Goal: Task Accomplishment & Management: Complete application form

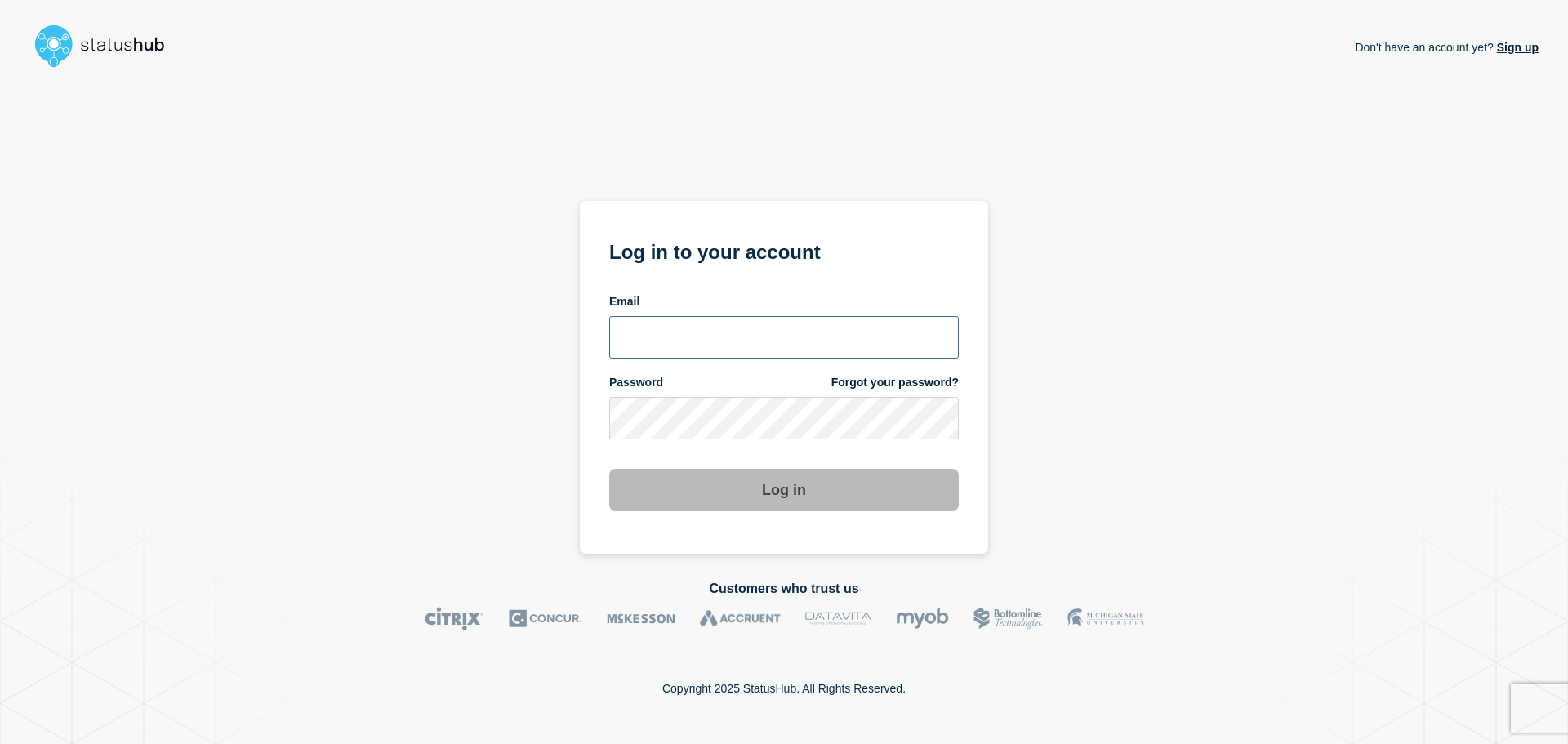
type input "[PERSON_NAME][EMAIL_ADDRESS][DOMAIN_NAME]"
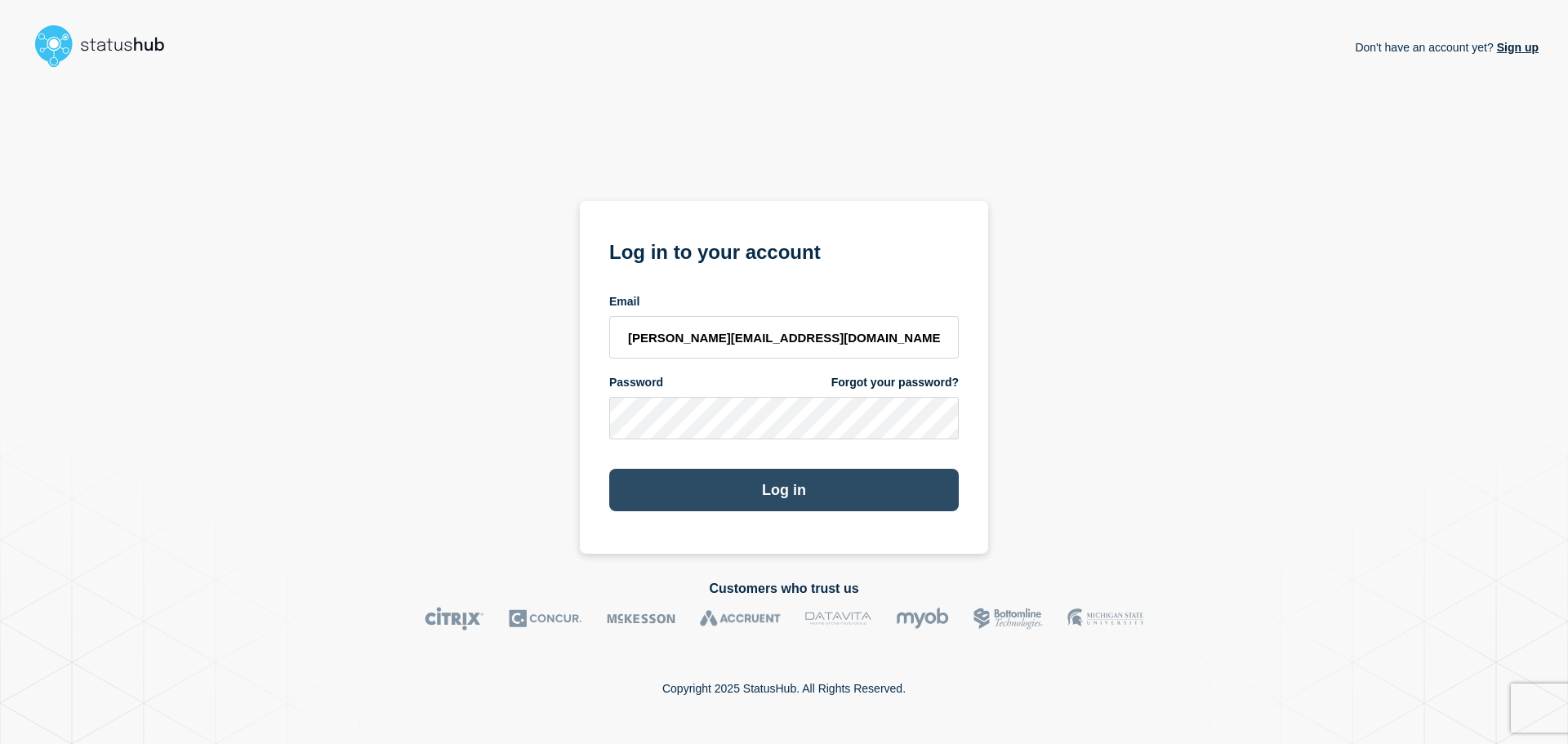
click at [770, 498] on button "Log in" at bounding box center [784, 489] width 349 height 42
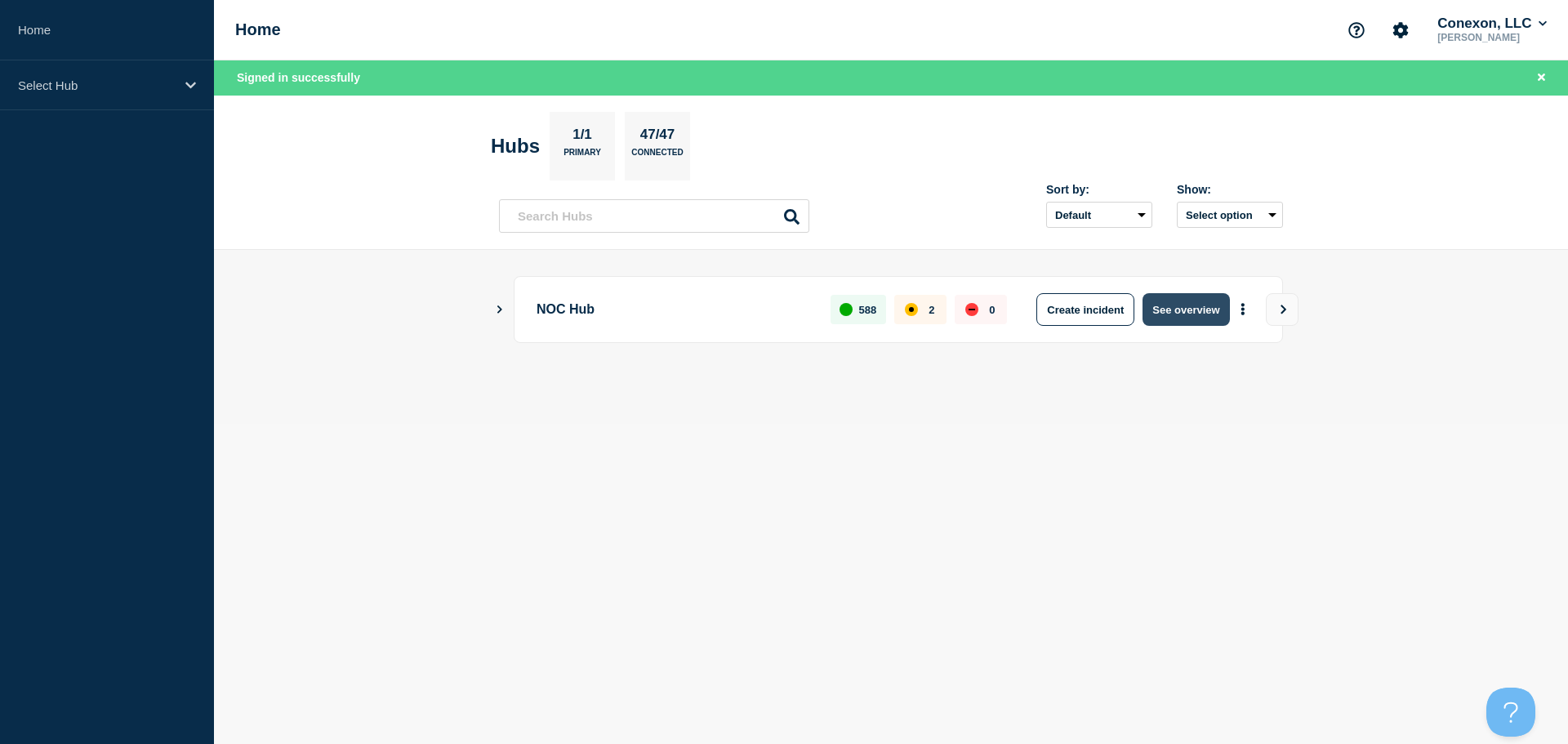
click at [1197, 315] on button "See overview" at bounding box center [1186, 309] width 86 height 32
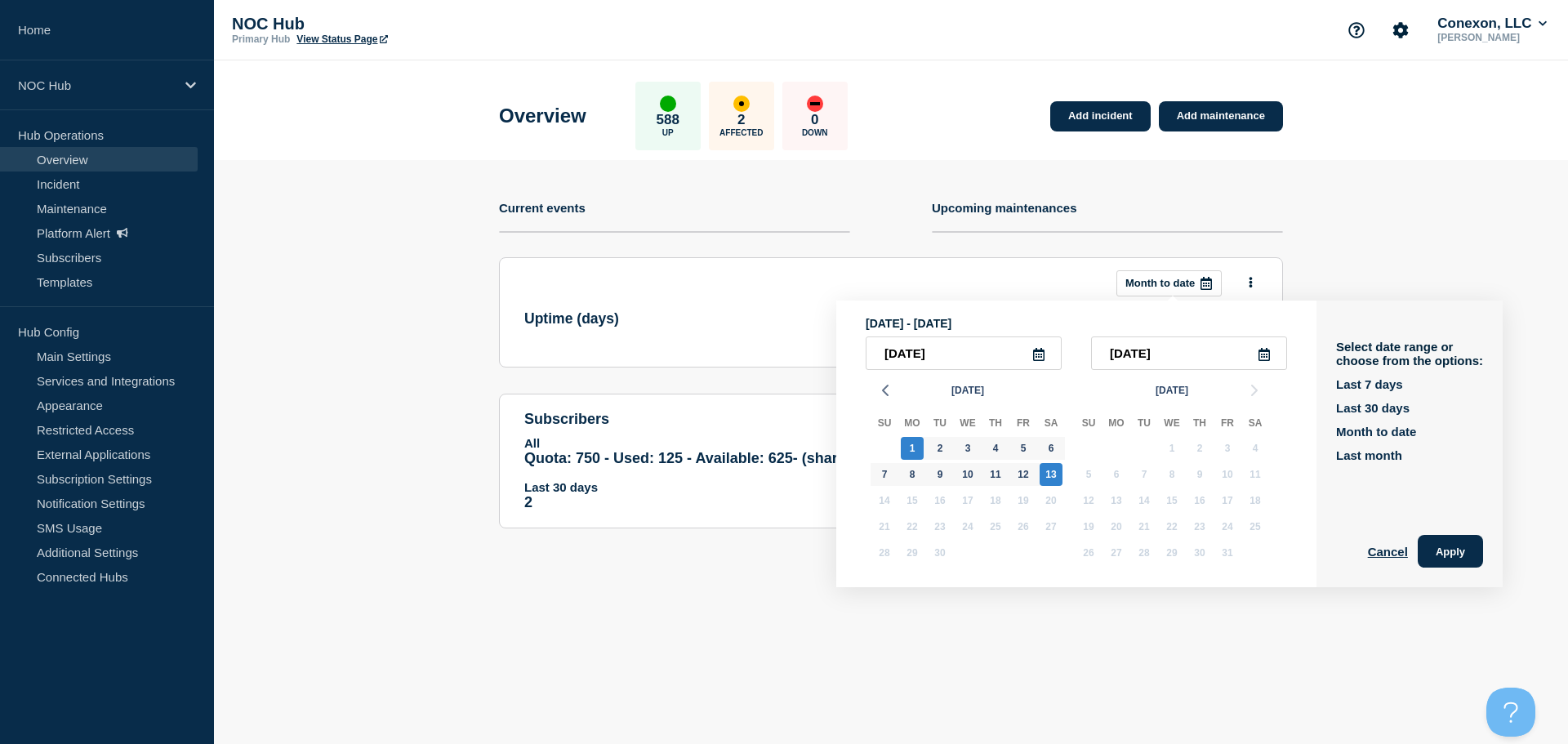
click at [680, 264] on section "This month Month to date September, 1 2025 - September, 13 2025 2025-09-01 2025…" at bounding box center [891, 312] width 784 height 111
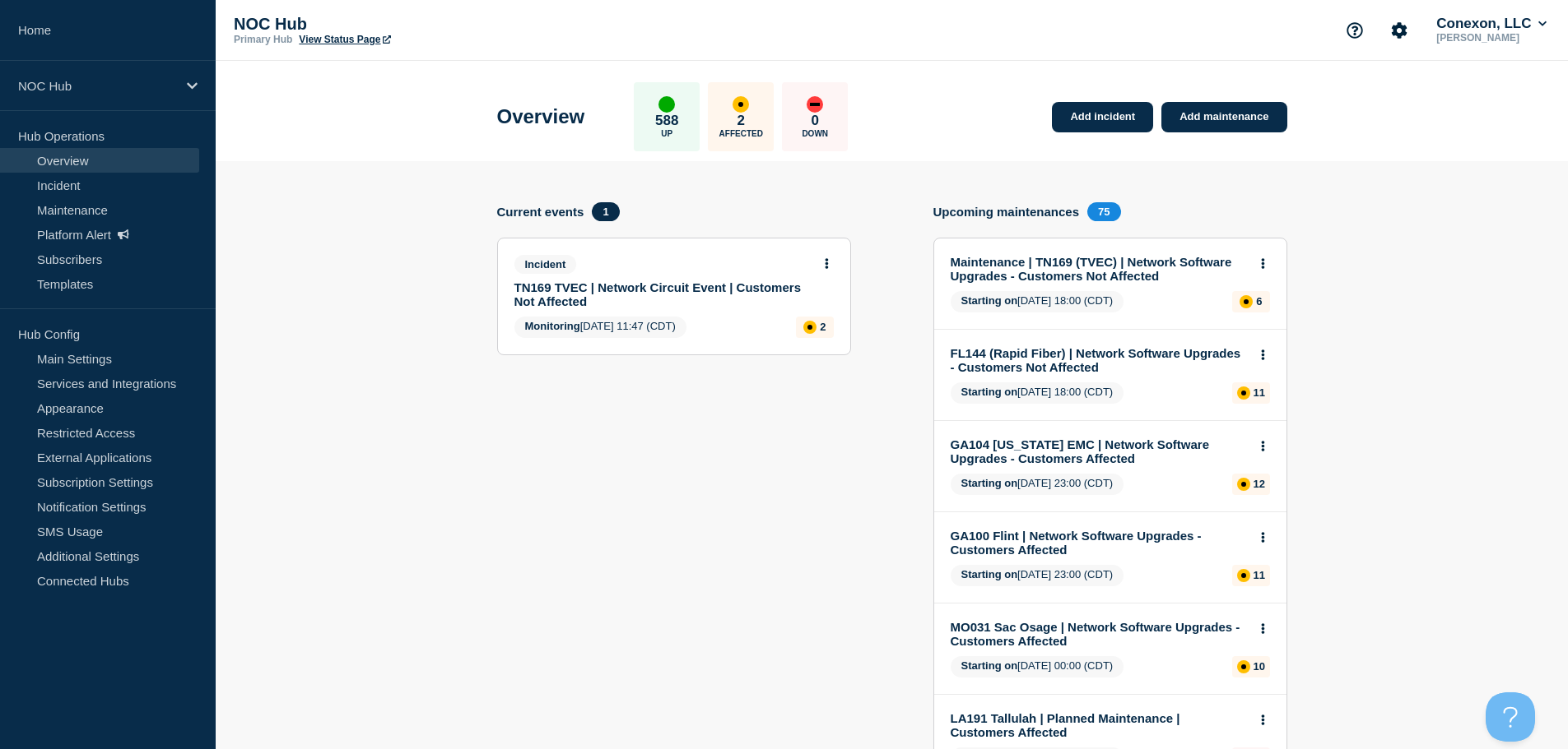
click at [820, 262] on button at bounding box center [826, 264] width 14 height 14
click at [827, 300] on link "View incident" at bounding box center [820, 303] width 67 height 13
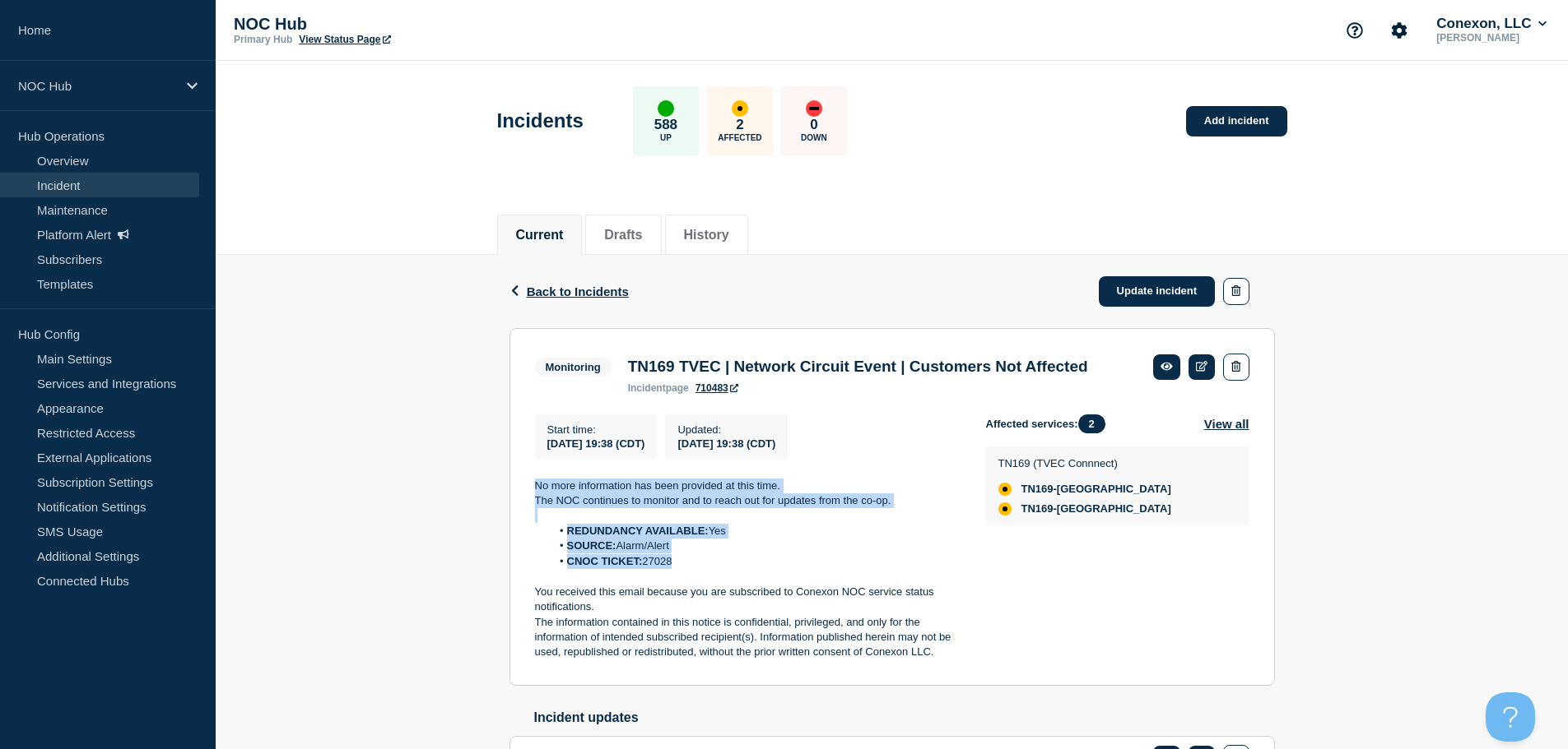
drag, startPoint x: 669, startPoint y: 592, endPoint x: 479, endPoint y: 514, distance: 205.4
copy div "No more information has been provided at this time. The NOC continues to monito…"
click at [1152, 297] on link "Update incident" at bounding box center [1157, 291] width 117 height 31
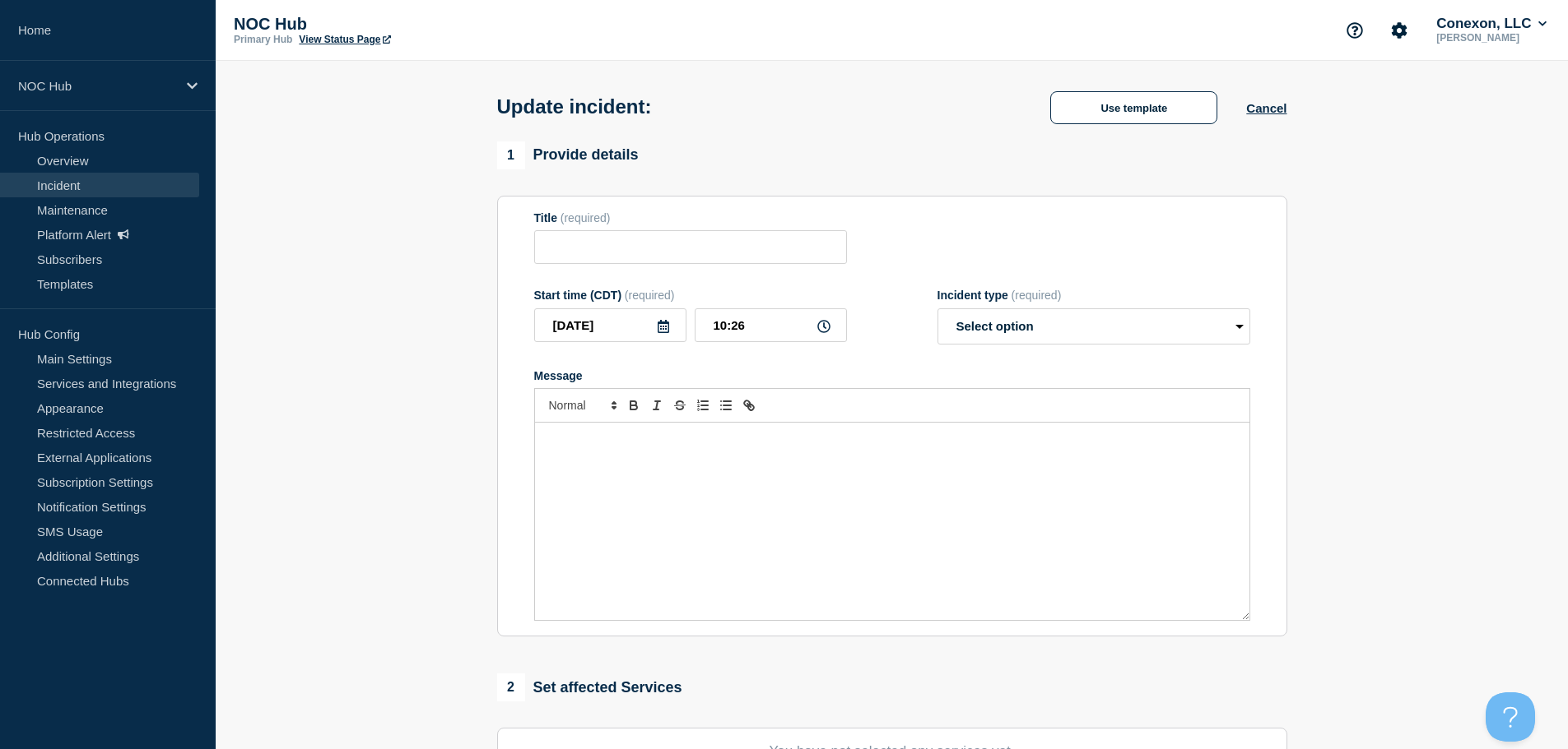
type input "TN169 TVEC | Network Circuit Event | Customers Not Affected"
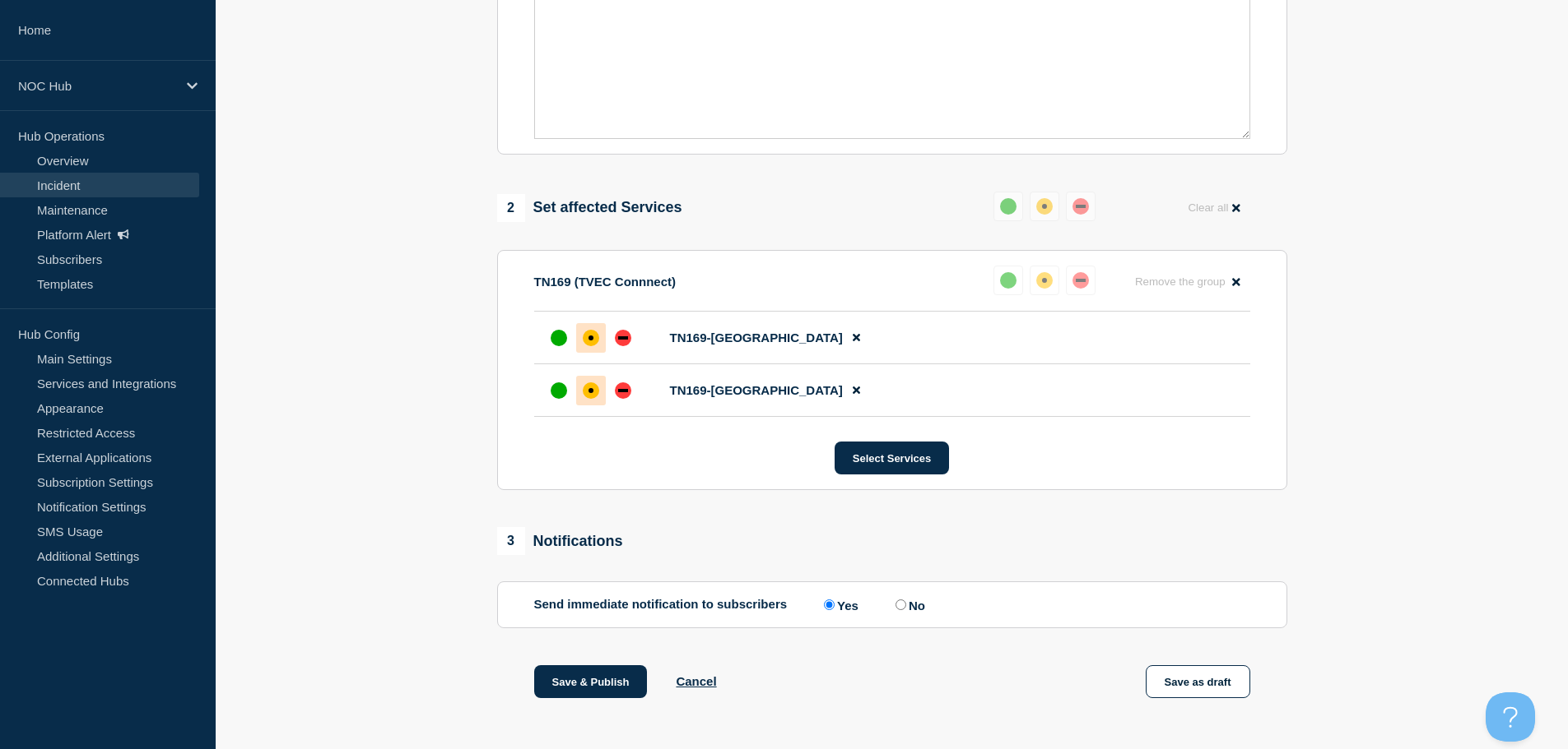
scroll to position [329, 0]
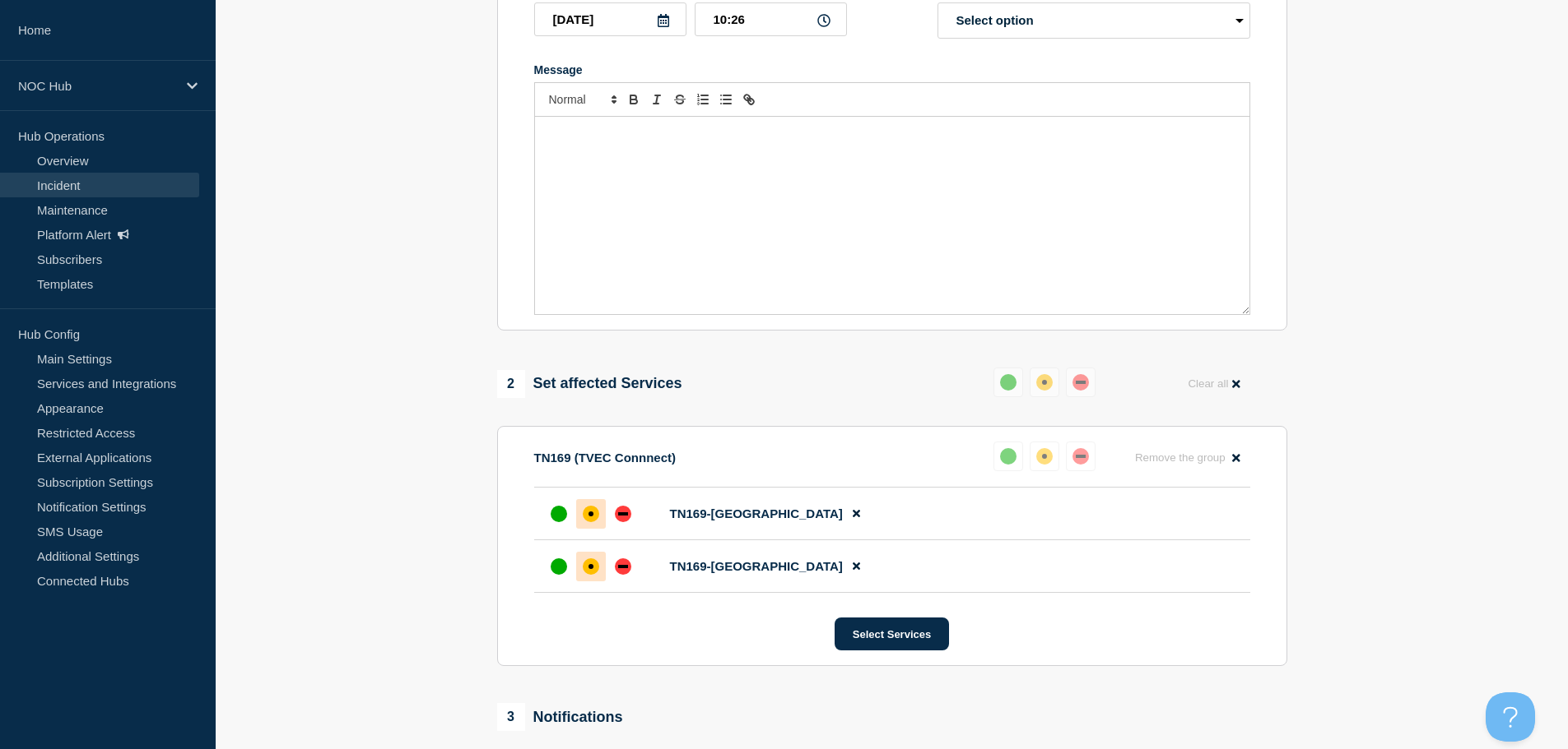
click at [729, 210] on div "Message" at bounding box center [891, 216] width 714 height 197
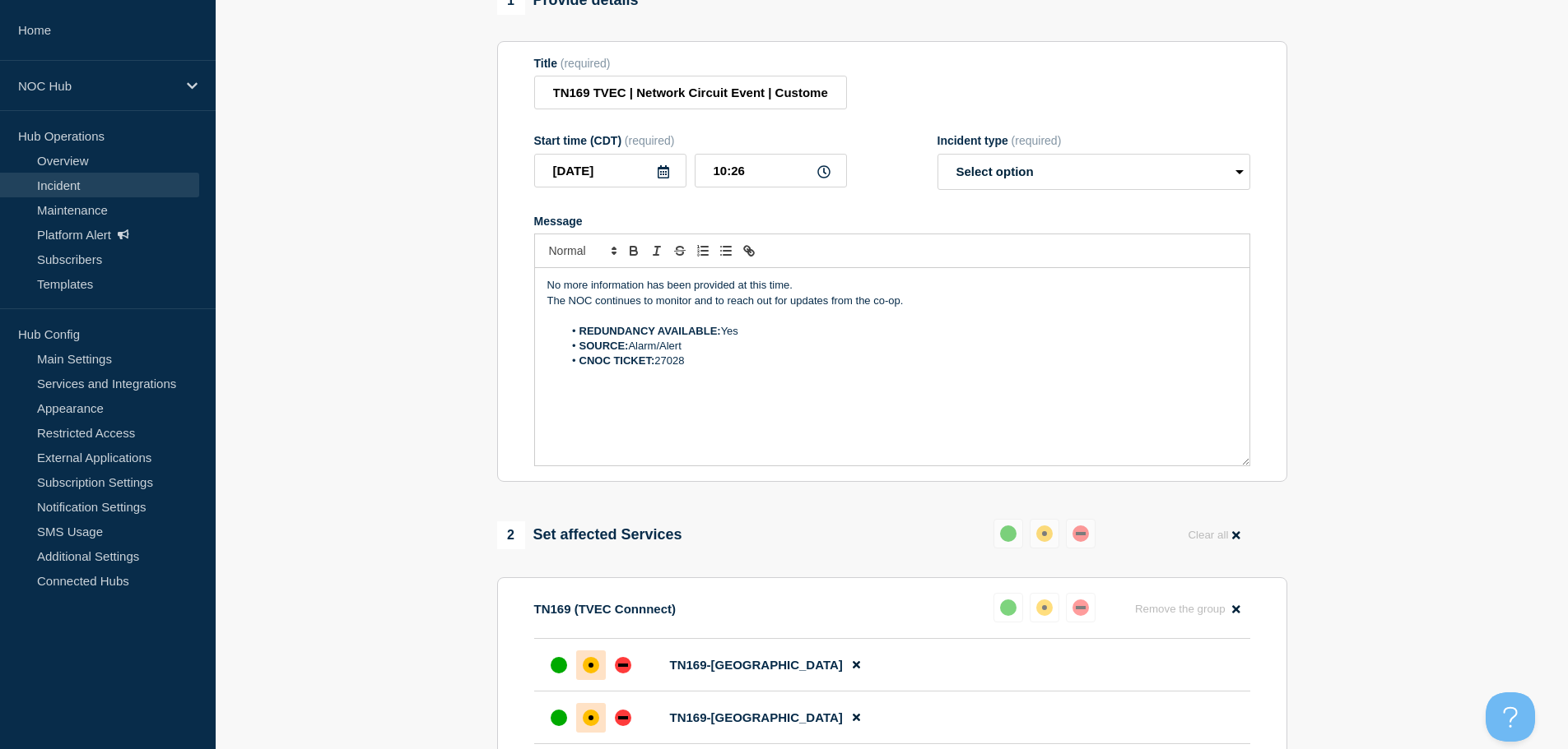
scroll to position [165, 0]
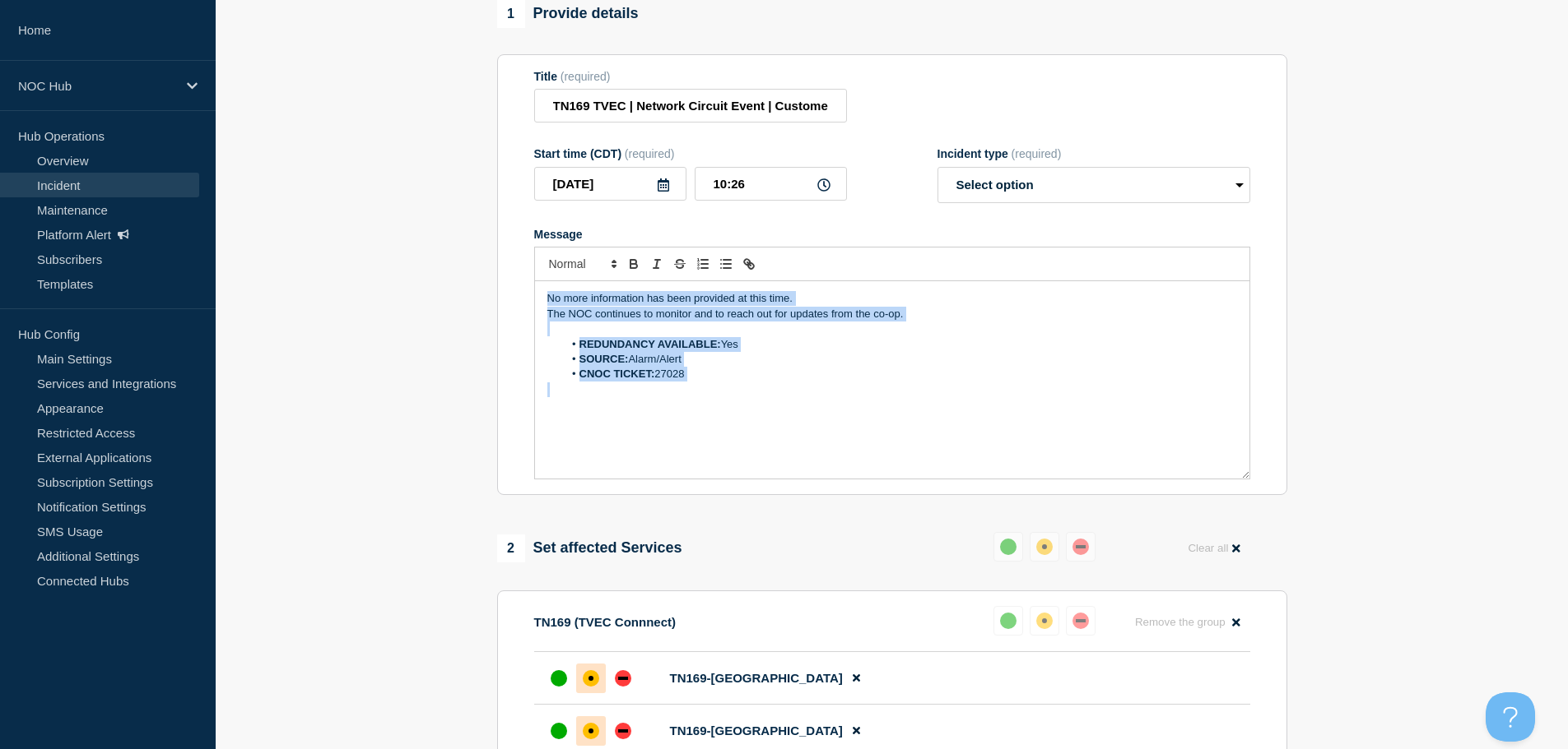
drag, startPoint x: 575, startPoint y: 358, endPoint x: 386, endPoint y: 239, distance: 223.3
drag, startPoint x: 945, startPoint y: 320, endPoint x: 379, endPoint y: 272, distance: 568.0
drag, startPoint x: 717, startPoint y: 391, endPoint x: 464, endPoint y: 264, distance: 283.1
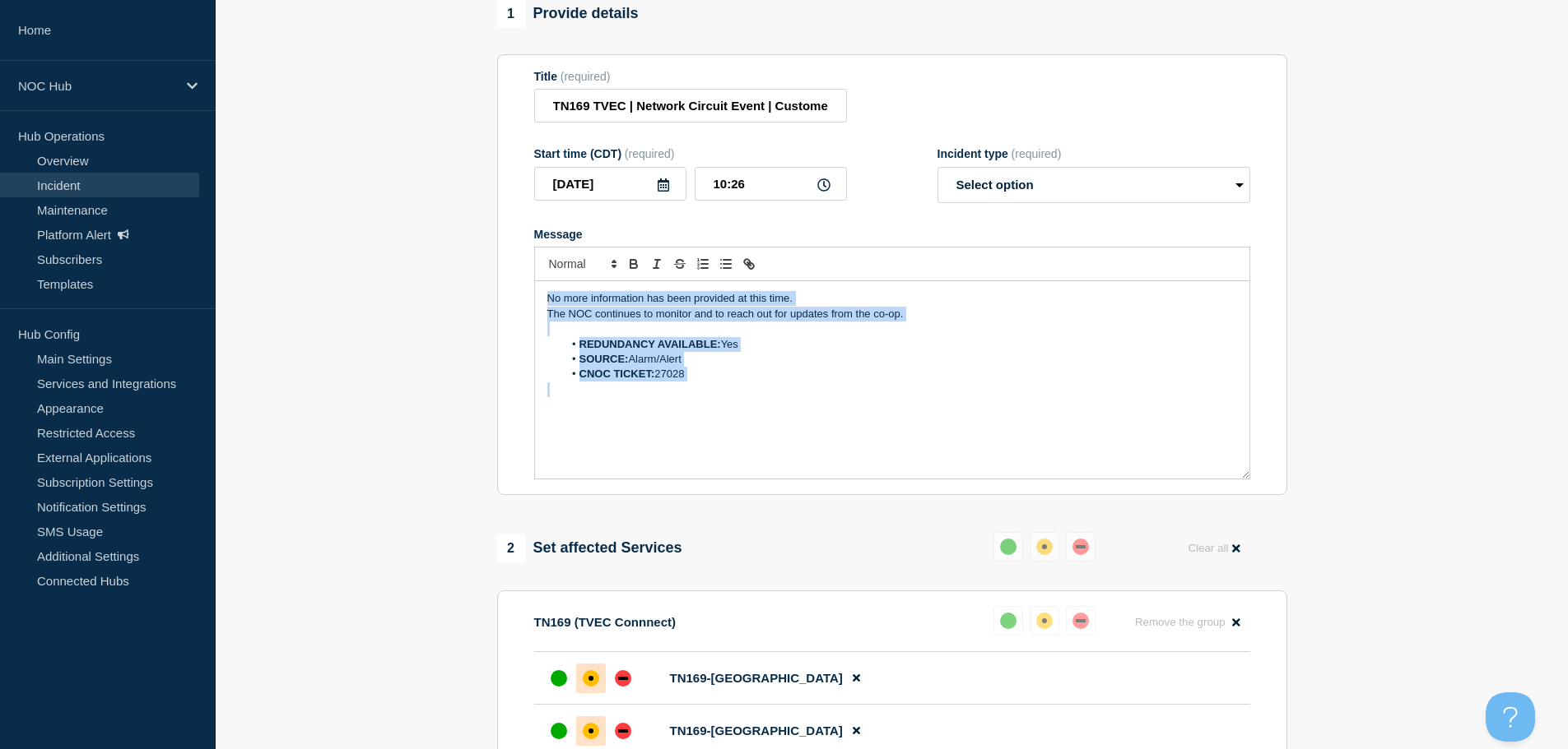
drag, startPoint x: 953, startPoint y: 326, endPoint x: 504, endPoint y: 301, distance: 449.7
click at [504, 301] on section "Title (required) TN169 TVEC | Network Circuit Event | Customers Not Affected St…" at bounding box center [891, 275] width 790 height 442
click at [654, 315] on p "The NOC continues to monitor and to reach out for updates from the co-op." at bounding box center [891, 313] width 689 height 15
drag, startPoint x: 938, startPoint y: 324, endPoint x: 485, endPoint y: 297, distance: 453.8
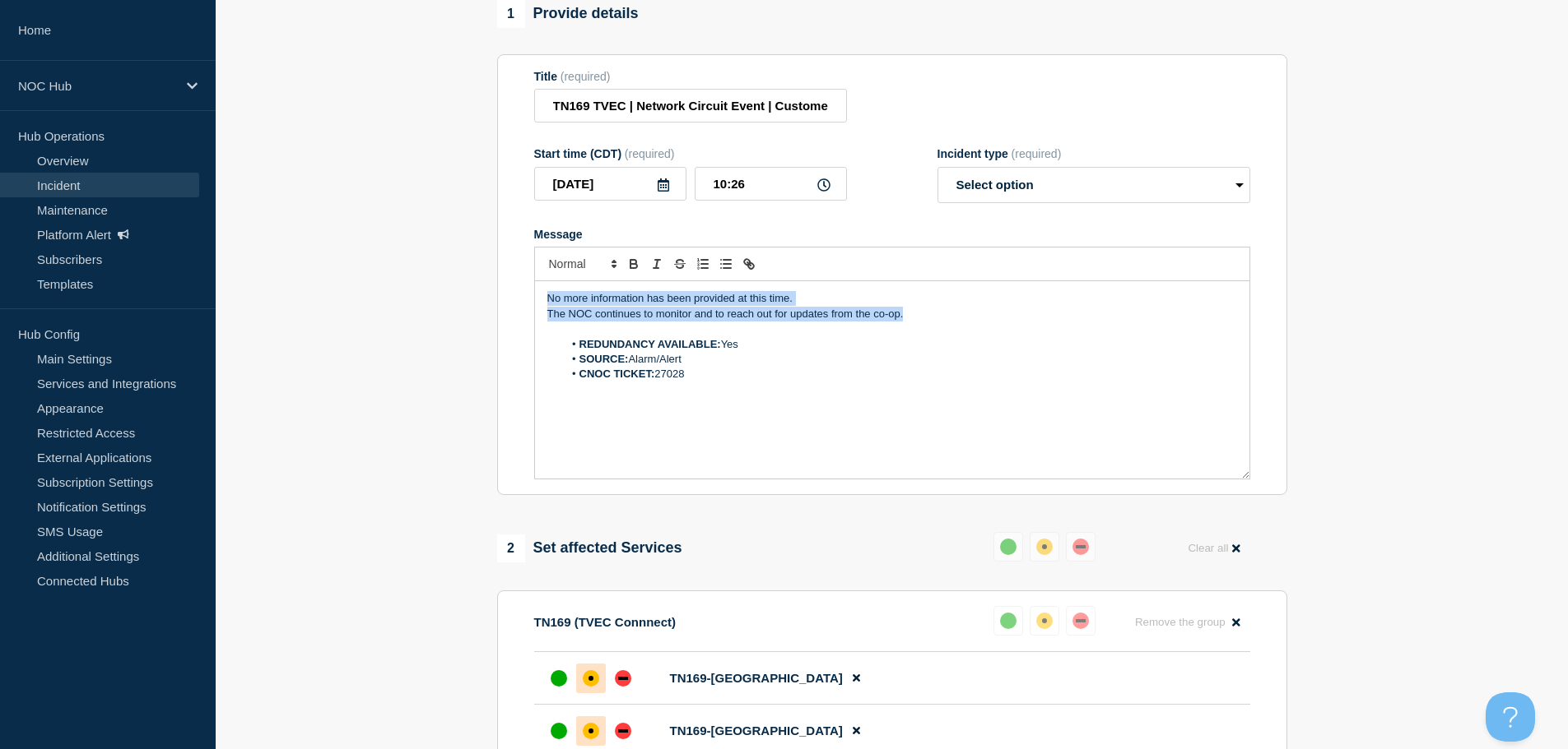
click at [1094, 173] on div "Incident type (required) Select option Investigating Identified Monitoring Reso…" at bounding box center [1094, 174] width 313 height 56
click at [1088, 183] on select "Select option Investigating Identified Monitoring Resolved" at bounding box center [1094, 184] width 313 height 36
select select "monitoring"
click at [938, 174] on select "Select option Investigating Identified Monitoring Resolved" at bounding box center [1094, 184] width 313 height 36
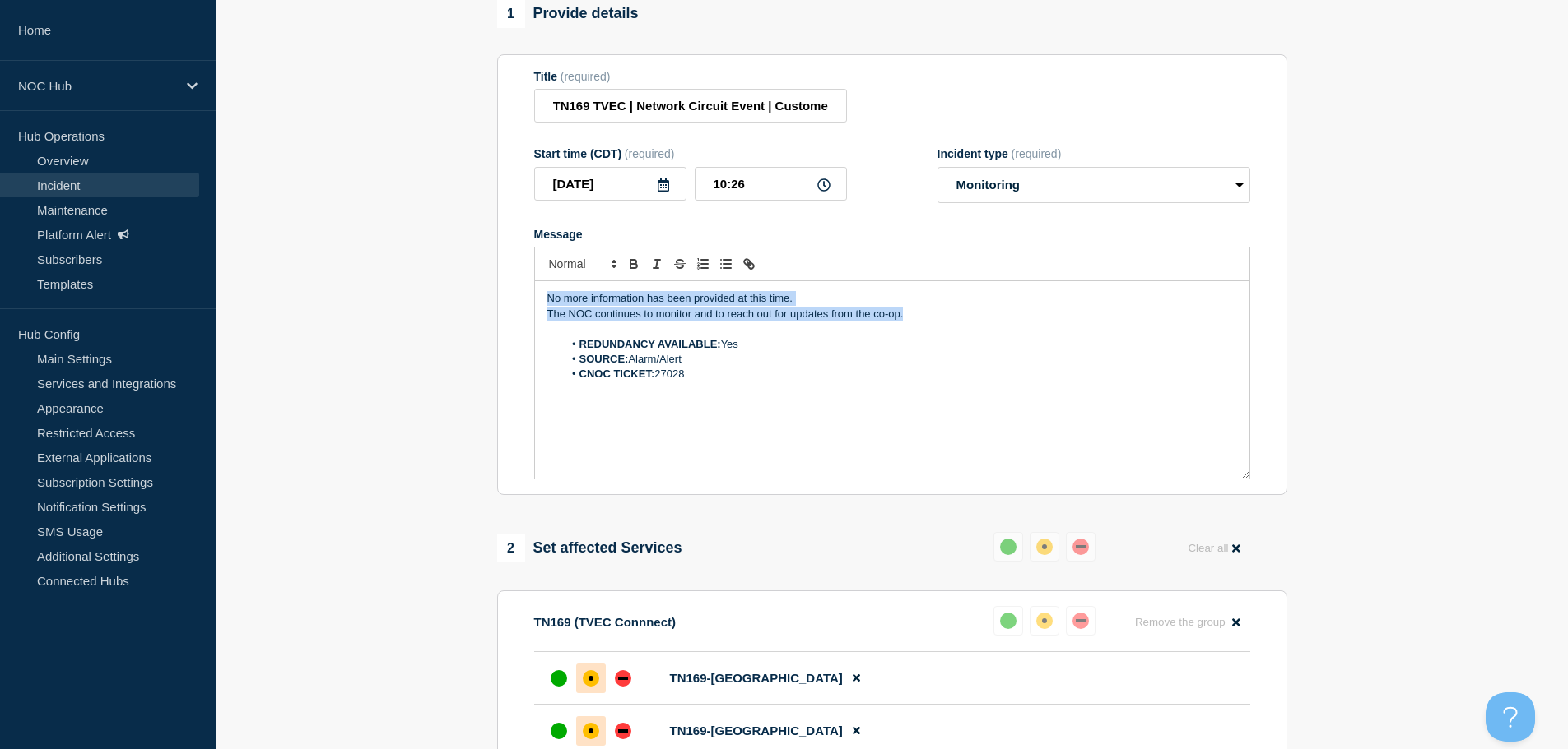
drag, startPoint x: 918, startPoint y: 317, endPoint x: 452, endPoint y: 277, distance: 467.7
click at [920, 321] on p "The NOC continues to monitor and to reach out for updates from the co-op." at bounding box center [891, 313] width 689 height 15
drag, startPoint x: 938, startPoint y: 322, endPoint x: 500, endPoint y: 296, distance: 438.8
click at [500, 296] on section "Title (required) TN169 TVEC | Network Circuit Event | Customers Not Affected St…" at bounding box center [891, 275] width 790 height 442
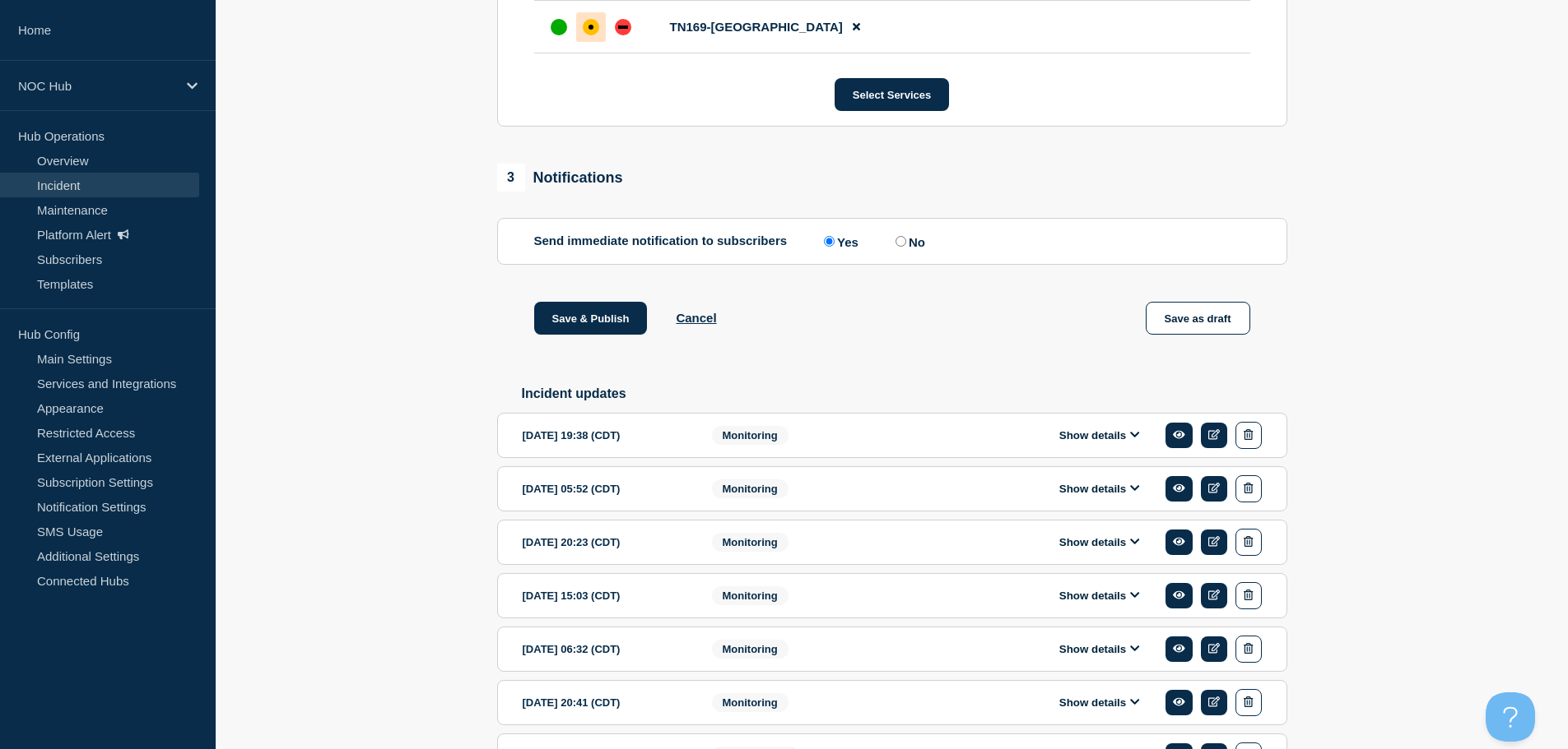
scroll to position [987, 0]
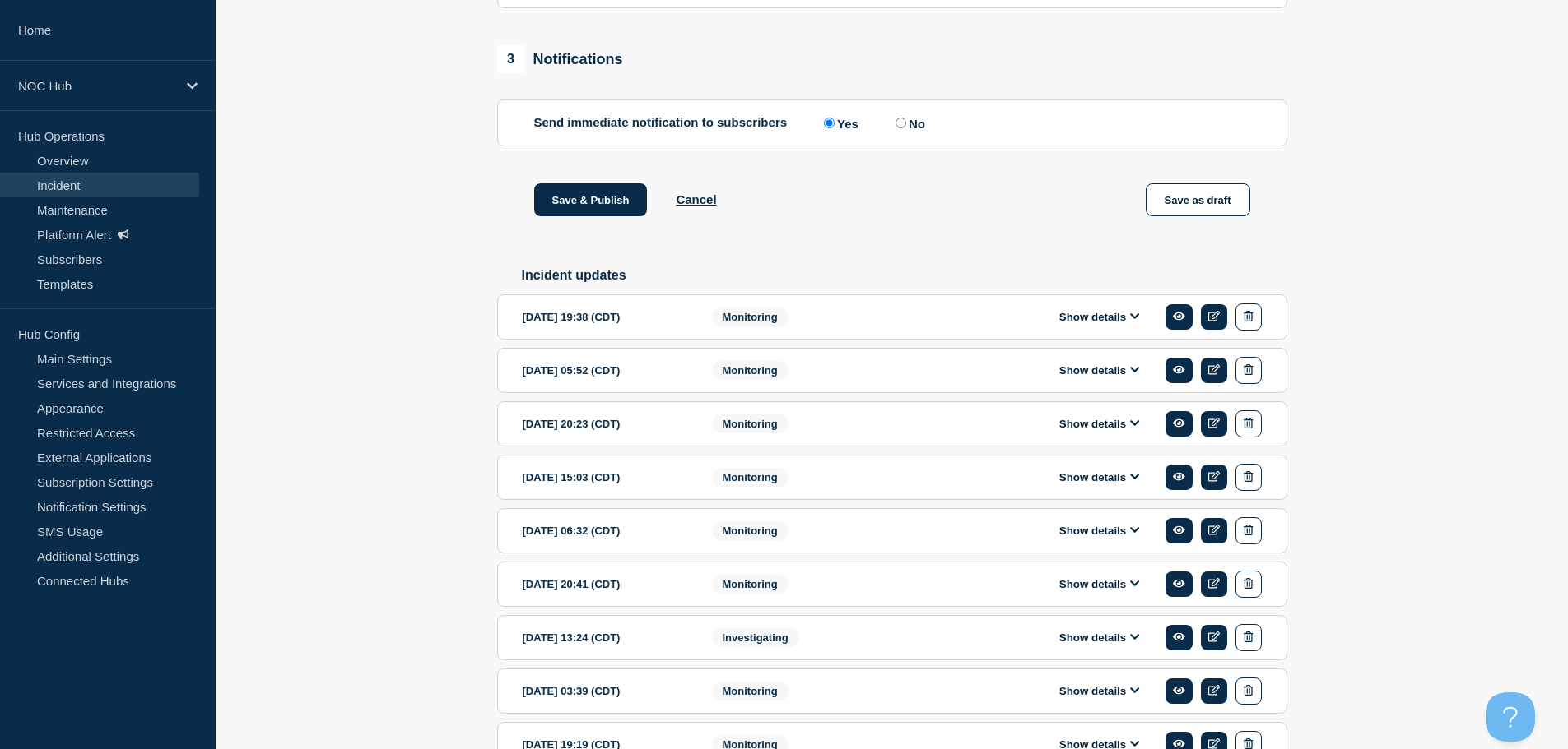
click at [1092, 322] on button "Show details" at bounding box center [1100, 317] width 91 height 14
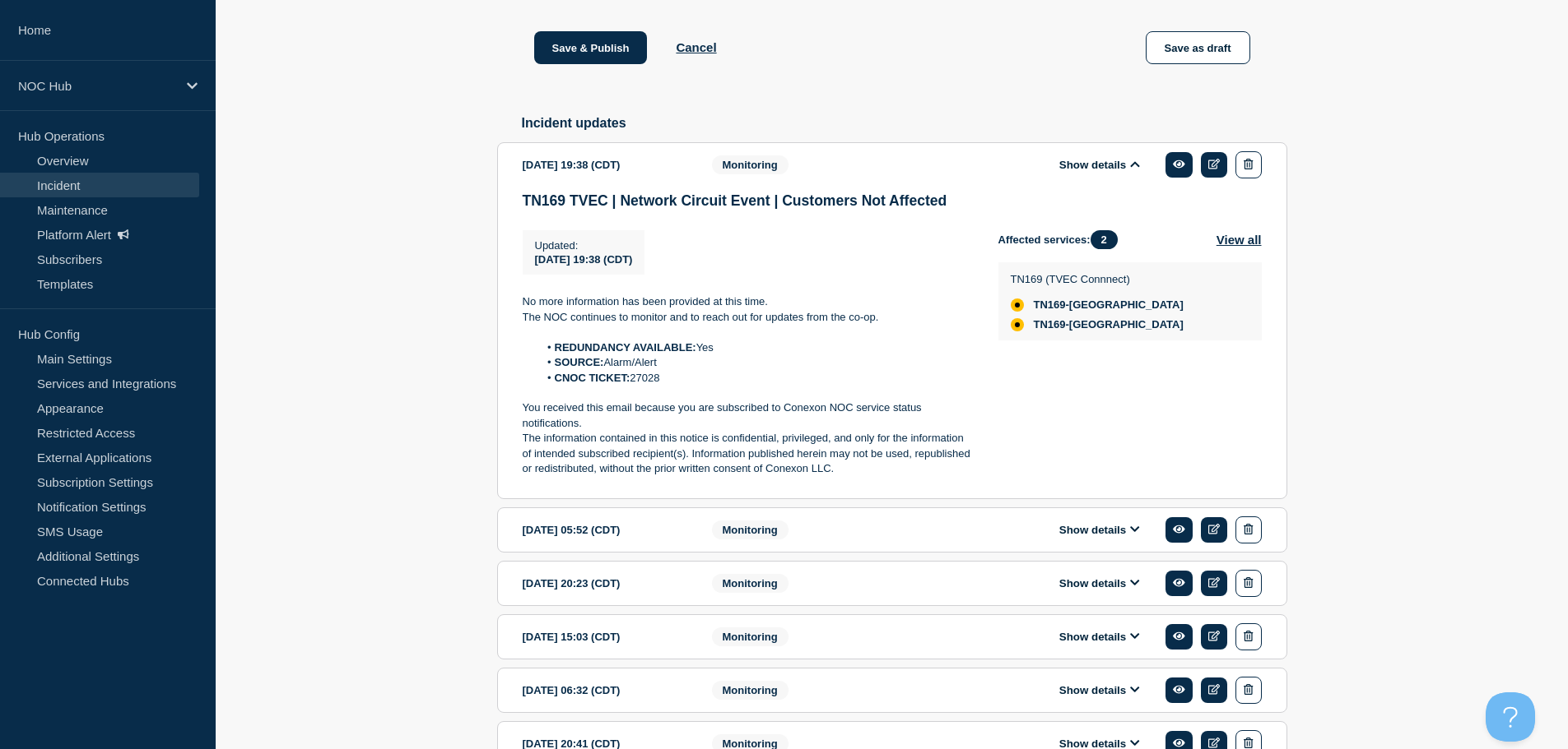
scroll to position [1316, 0]
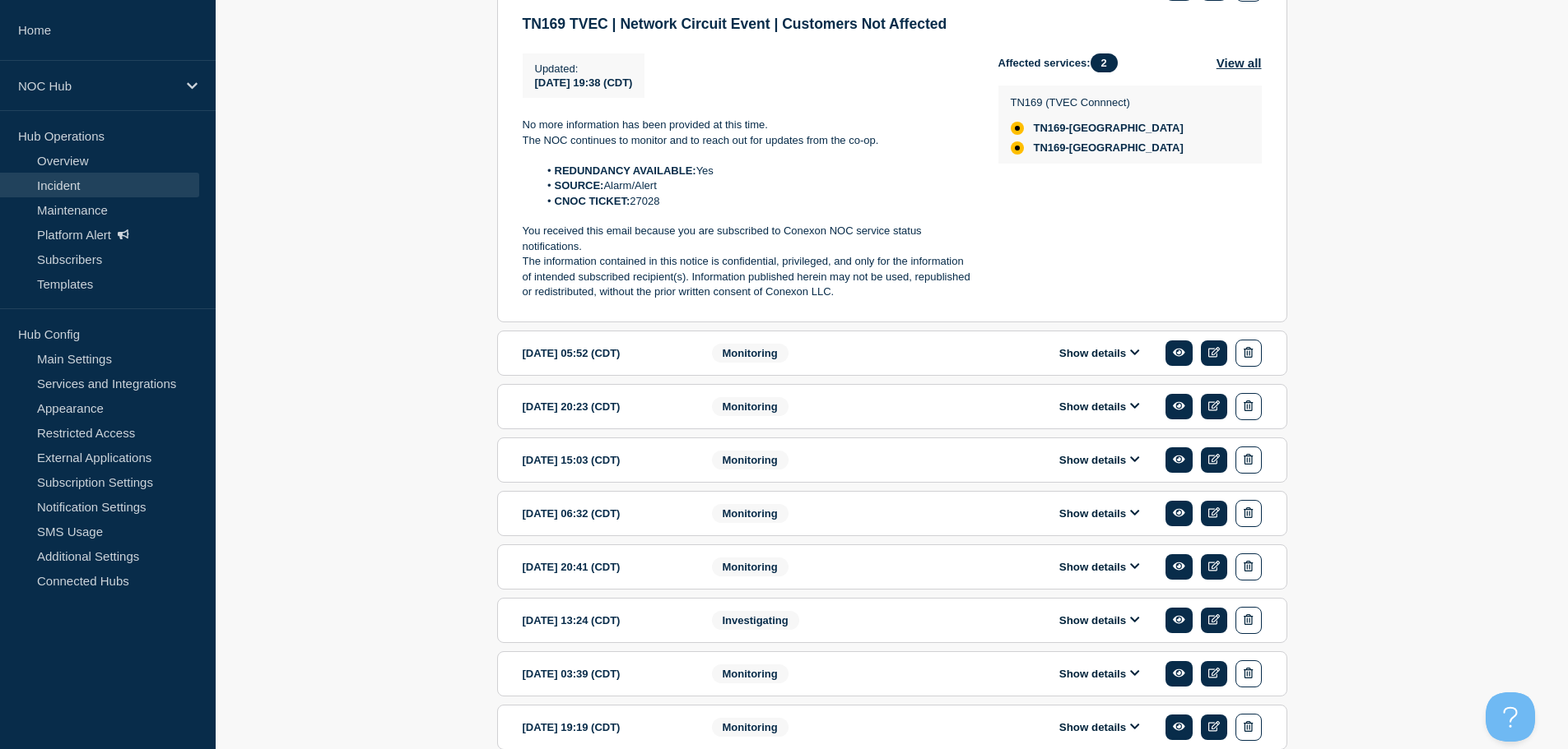
click at [1036, 405] on section "2025-09-11 20:23 (CDT) Show details Monitoring" at bounding box center [891, 407] width 790 height 45
click at [1085, 361] on button "Show details" at bounding box center [1100, 353] width 91 height 14
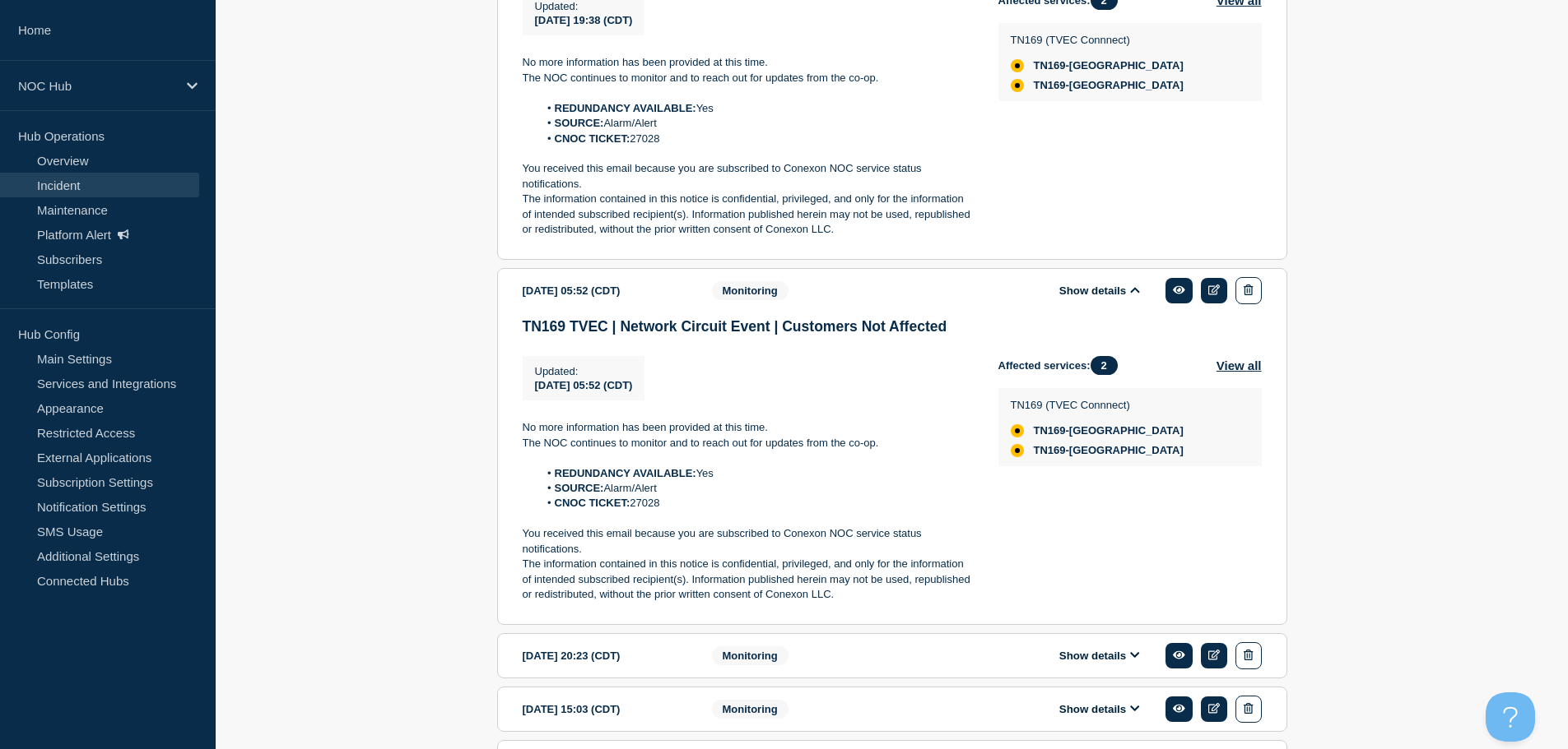
scroll to position [1480, 0]
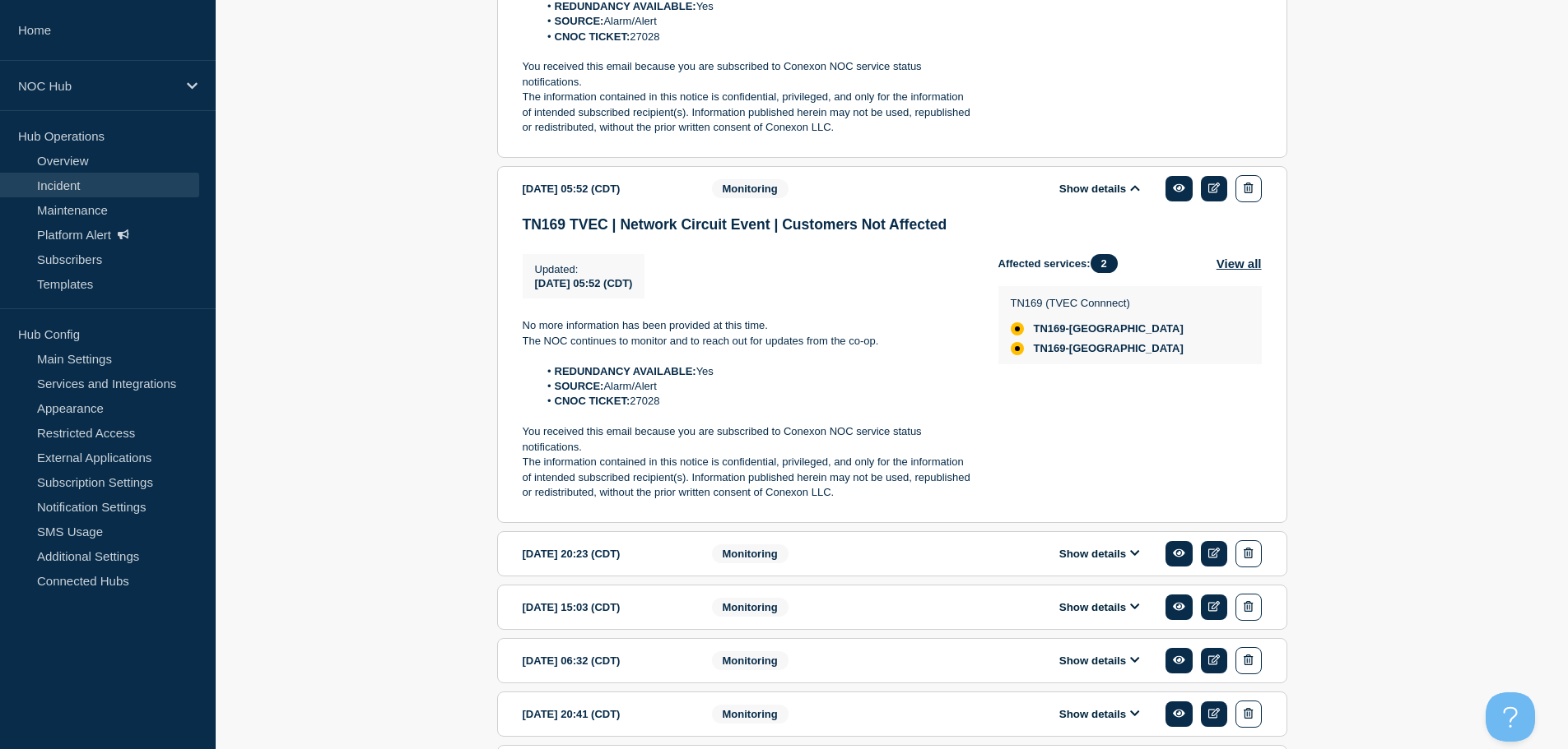
click at [1102, 561] on button "Show details" at bounding box center [1100, 554] width 91 height 14
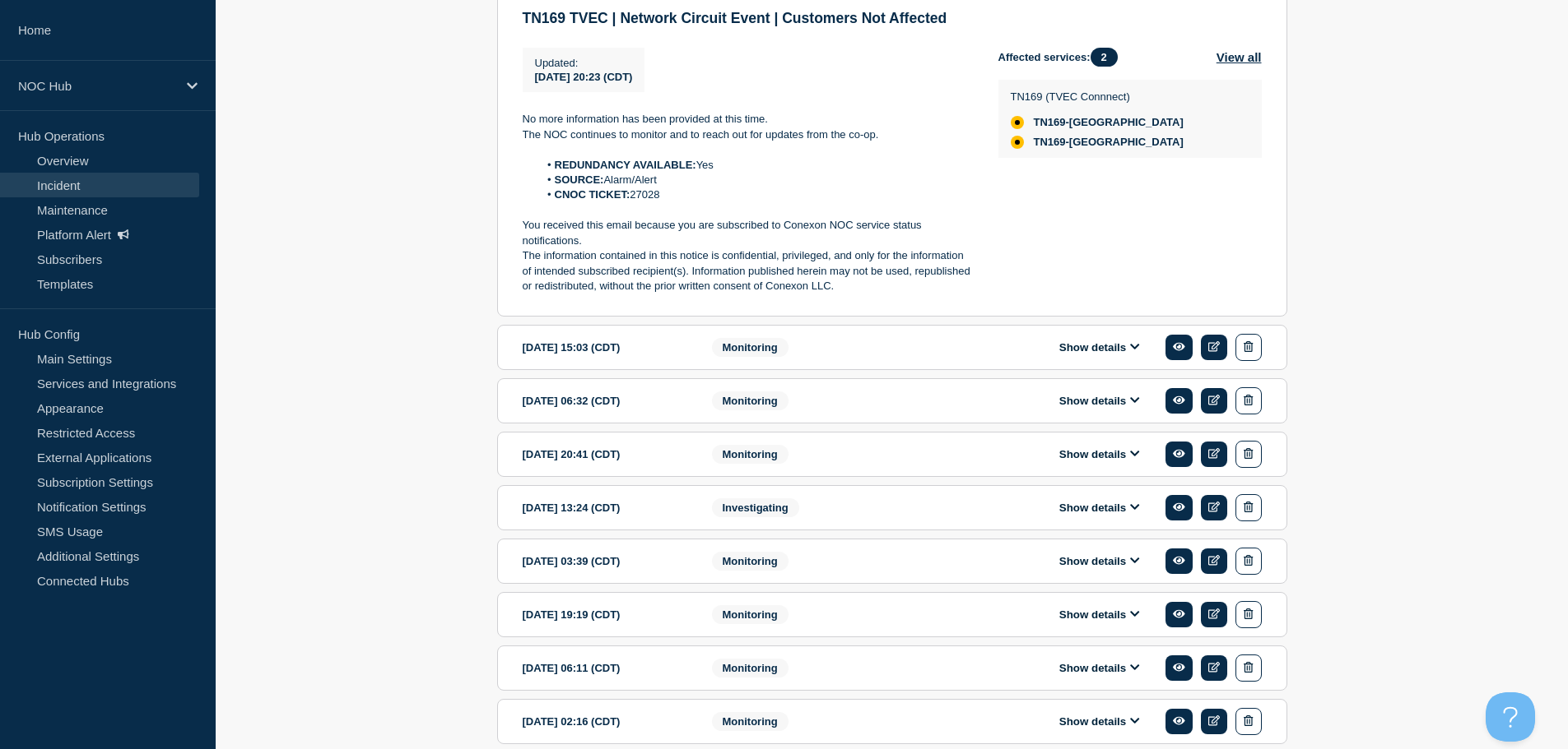
scroll to position [2056, 0]
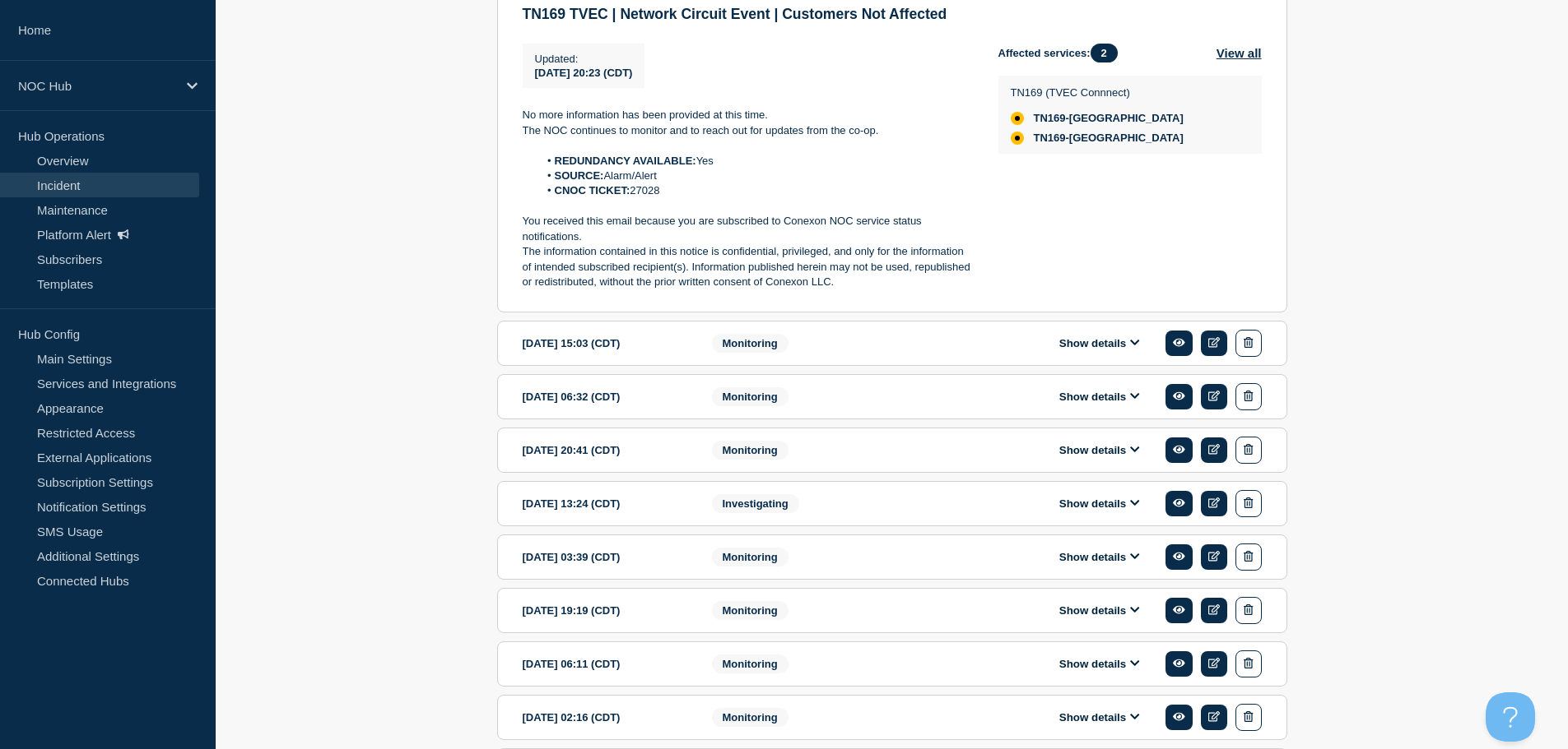
click at [1083, 357] on div "Show details" at bounding box center [1105, 344] width 316 height 28
click at [1087, 351] on button "Show details" at bounding box center [1100, 343] width 91 height 14
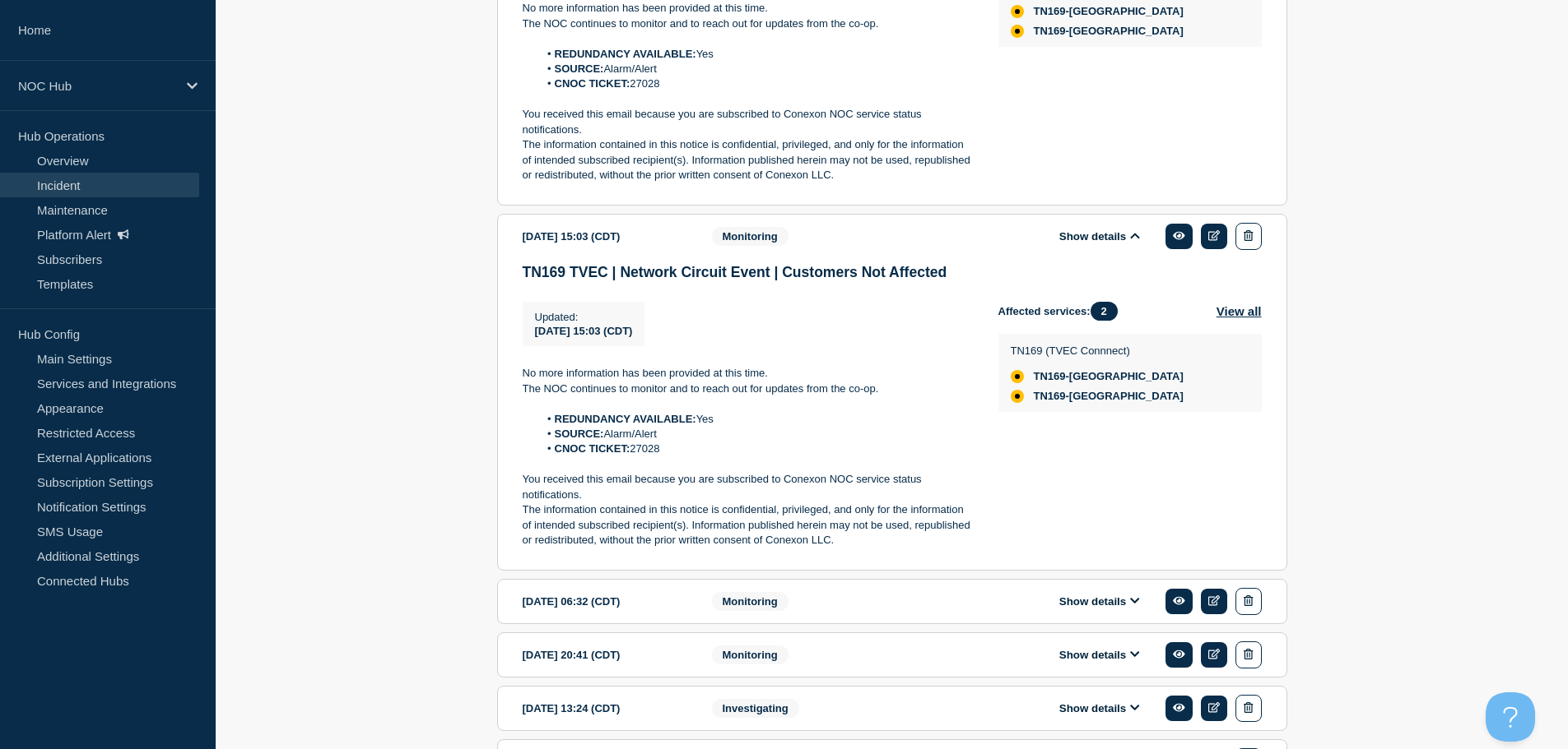
scroll to position [2385, 0]
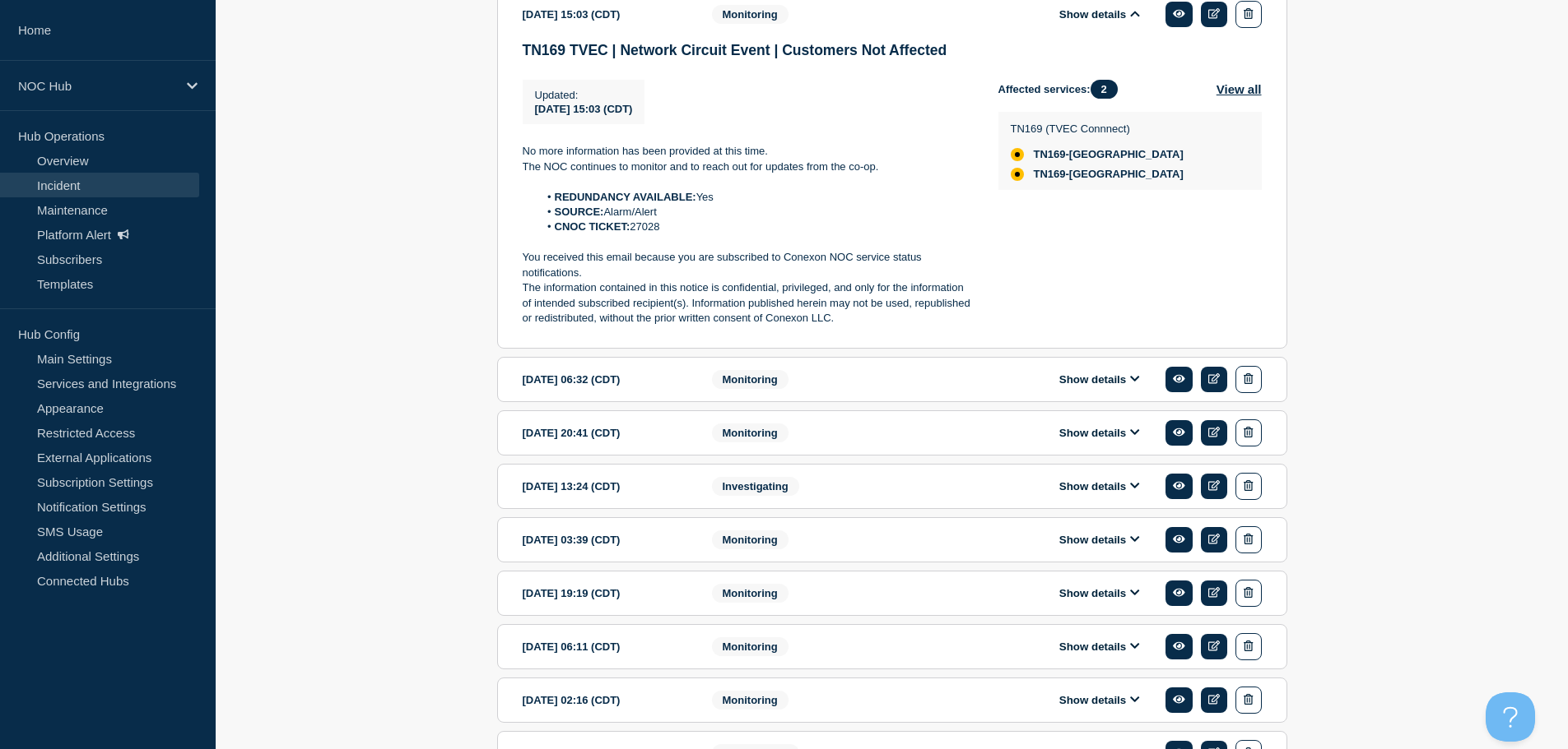
click at [1083, 386] on button "Show details" at bounding box center [1100, 379] width 91 height 14
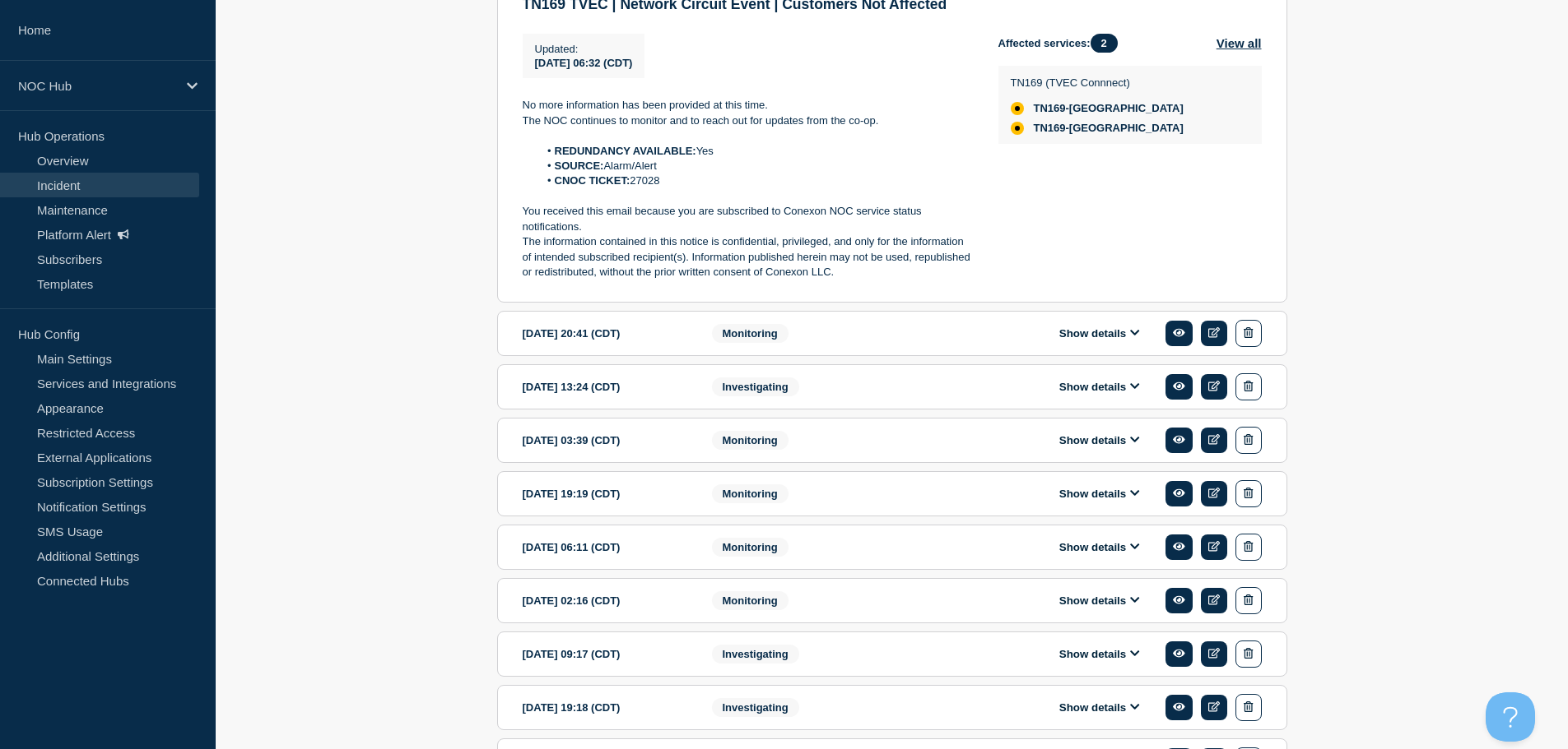
click at [1096, 341] on button "Show details" at bounding box center [1100, 333] width 91 height 14
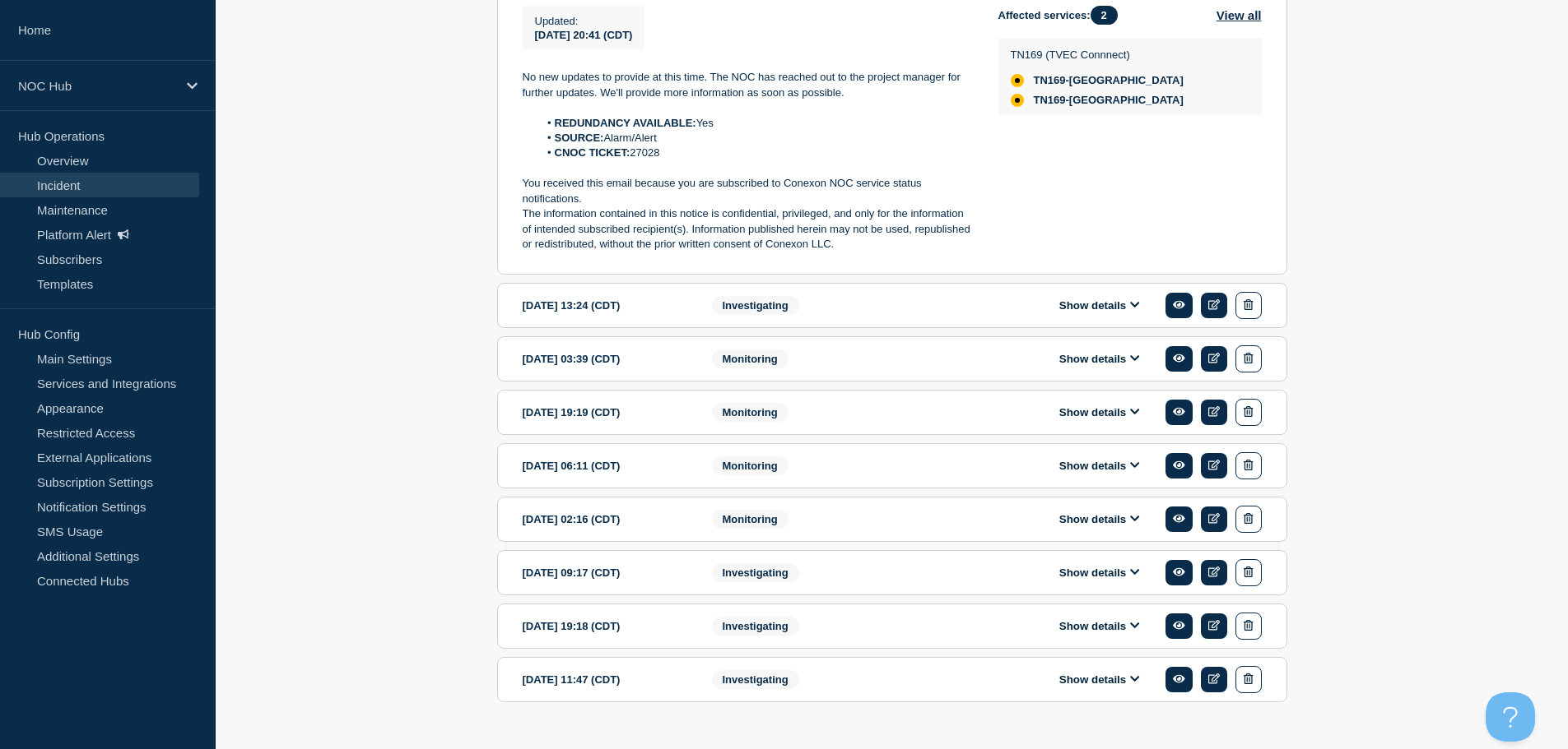
scroll to position [3208, 0]
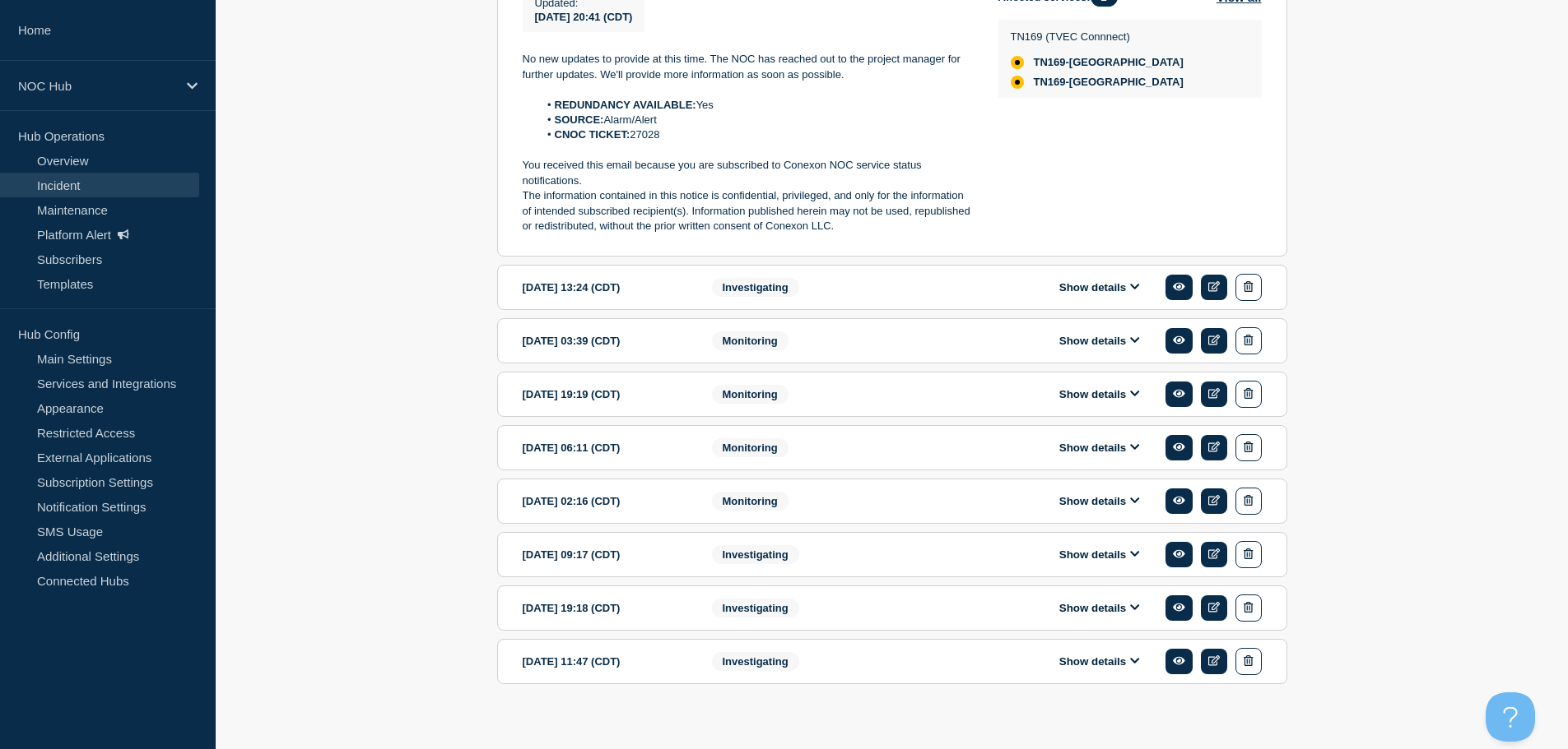
click at [1077, 301] on div "Show details" at bounding box center [1105, 288] width 316 height 28
click at [1080, 295] on button "Show details" at bounding box center [1100, 288] width 91 height 14
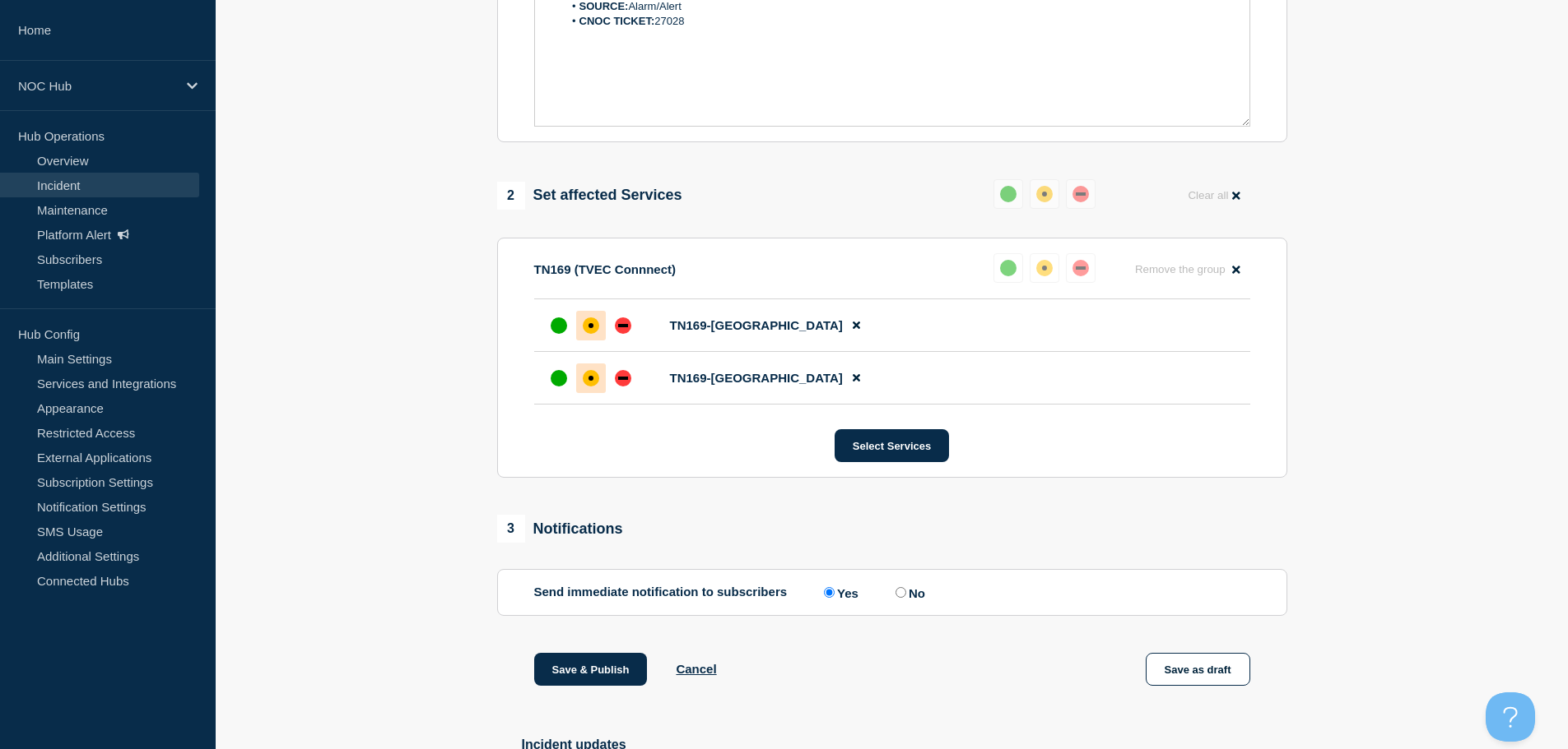
scroll to position [106, 0]
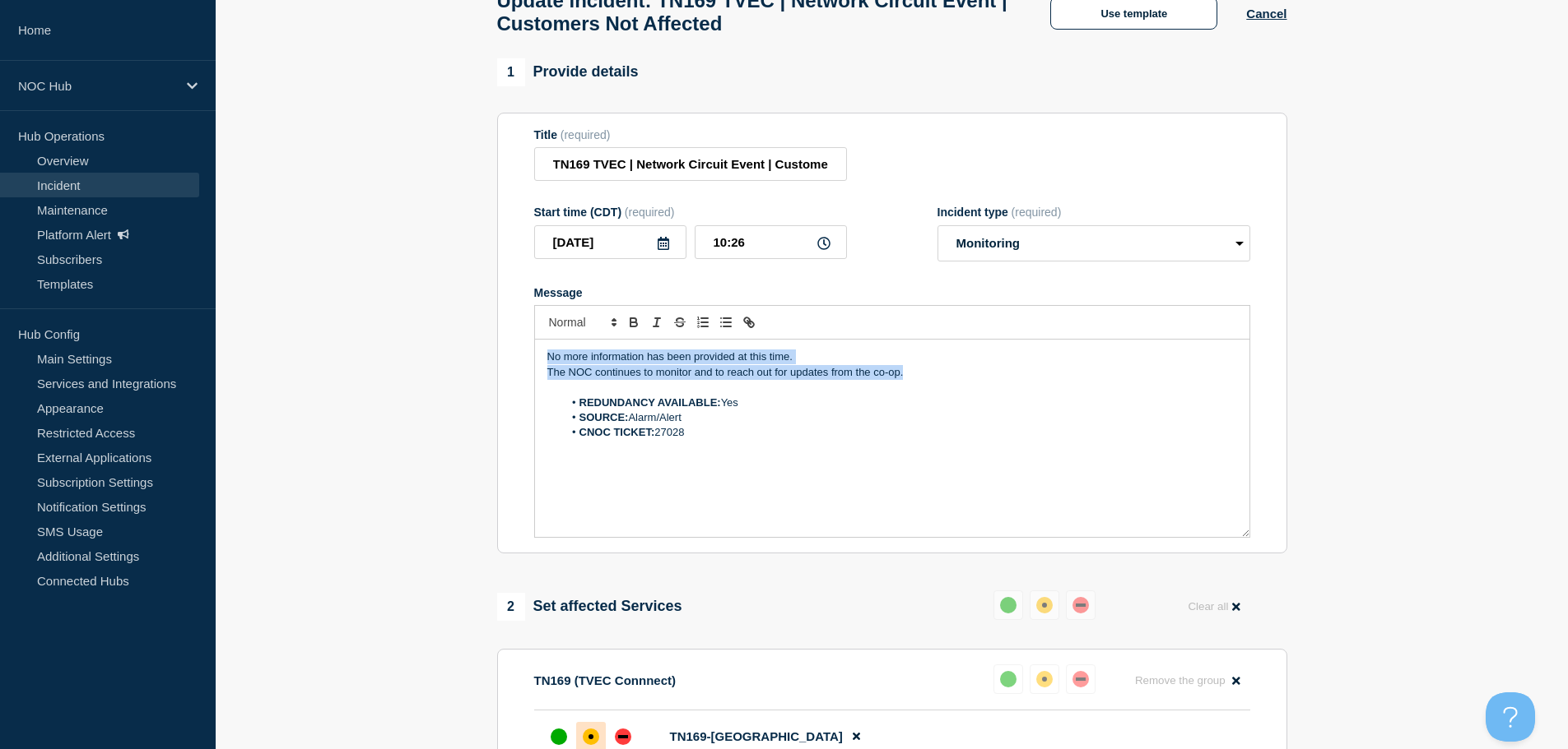
drag, startPoint x: 918, startPoint y: 384, endPoint x: 507, endPoint y: 361, distance: 411.6
click at [507, 361] on section "Title (required) TN169 TVEC | Network Circuit Event | Customers Not Affected St…" at bounding box center [891, 333] width 790 height 442
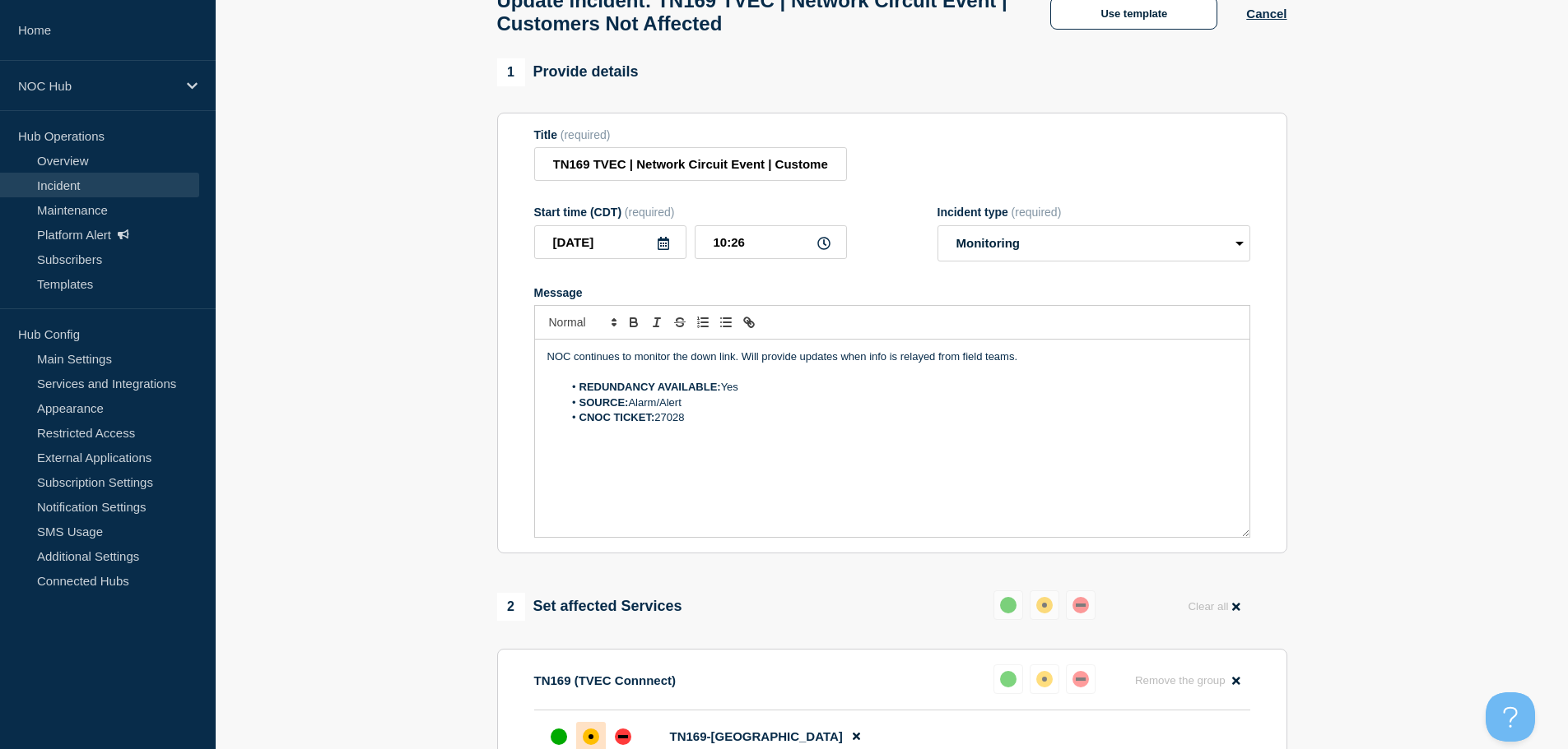
click at [747, 359] on p "NOC continues to monitor the down link. Will provide updates when info is relay…" at bounding box center [891, 357] width 689 height 15
click at [816, 365] on p "NOC continues to monitor the down link and will provide updates when info is re…" at bounding box center [891, 357] width 689 height 15
click at [867, 359] on p "NOC continues to monitor the down link and will provide an updates when info is…" at bounding box center [891, 357] width 689 height 15
drag, startPoint x: 1115, startPoint y: 369, endPoint x: 1001, endPoint y: 361, distance: 114.3
click at [1001, 361] on p "NOC continues to monitor the down link and will provide an update when info is …" at bounding box center [891, 357] width 689 height 15
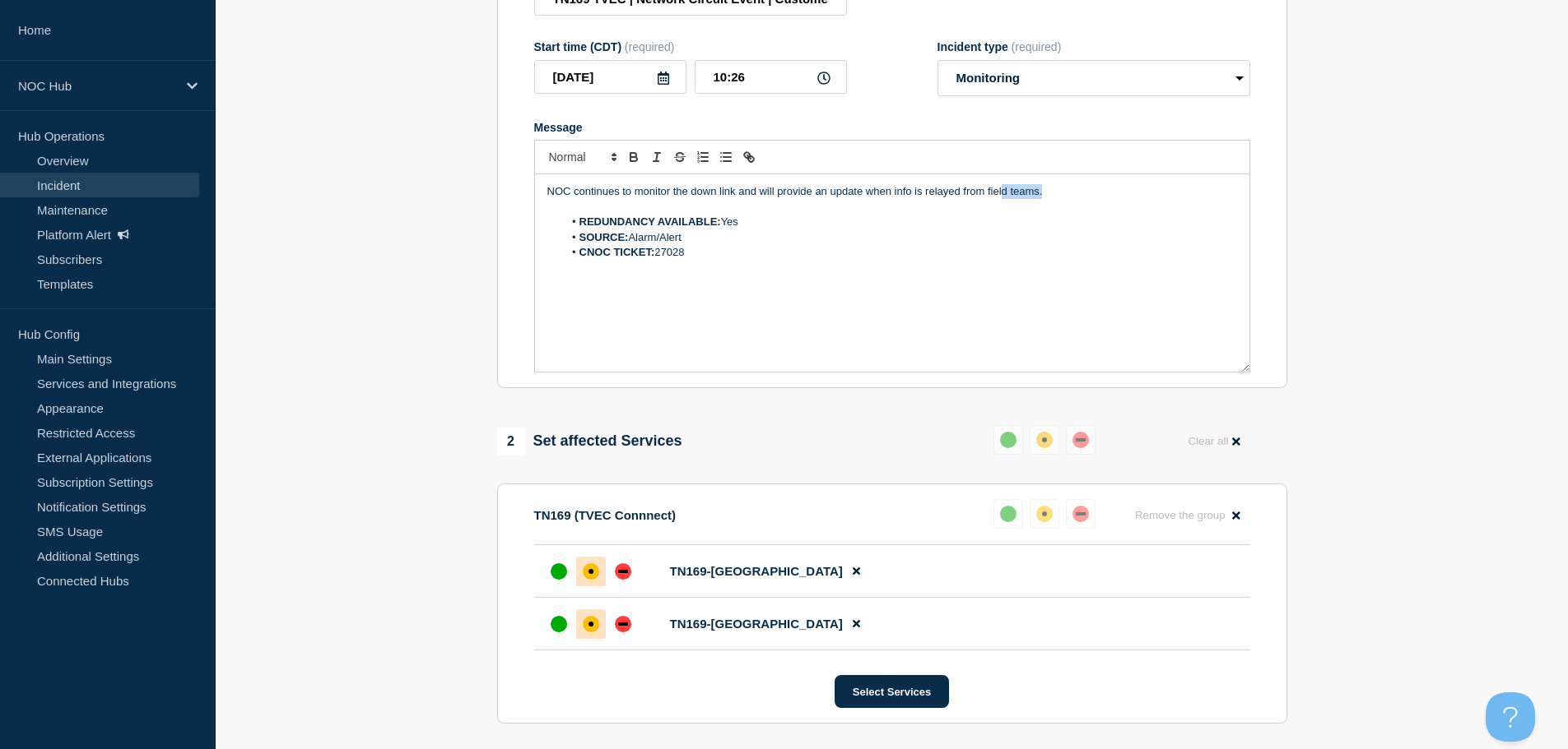
scroll to position [271, 0]
click at [1042, 195] on p "NOC continues to monitor the down link and will provide an update when info is …" at bounding box center [891, 192] width 689 height 15
drag, startPoint x: 1057, startPoint y: 194, endPoint x: 994, endPoint y: 196, distance: 63.0
click at [994, 196] on p "NOC continues to monitor the down link and will provide an update when info is …" at bounding box center [891, 192] width 689 height 15
click at [985, 189] on div "NOC continues to monitor the down link and will provide an update when info is …" at bounding box center [891, 274] width 714 height 197
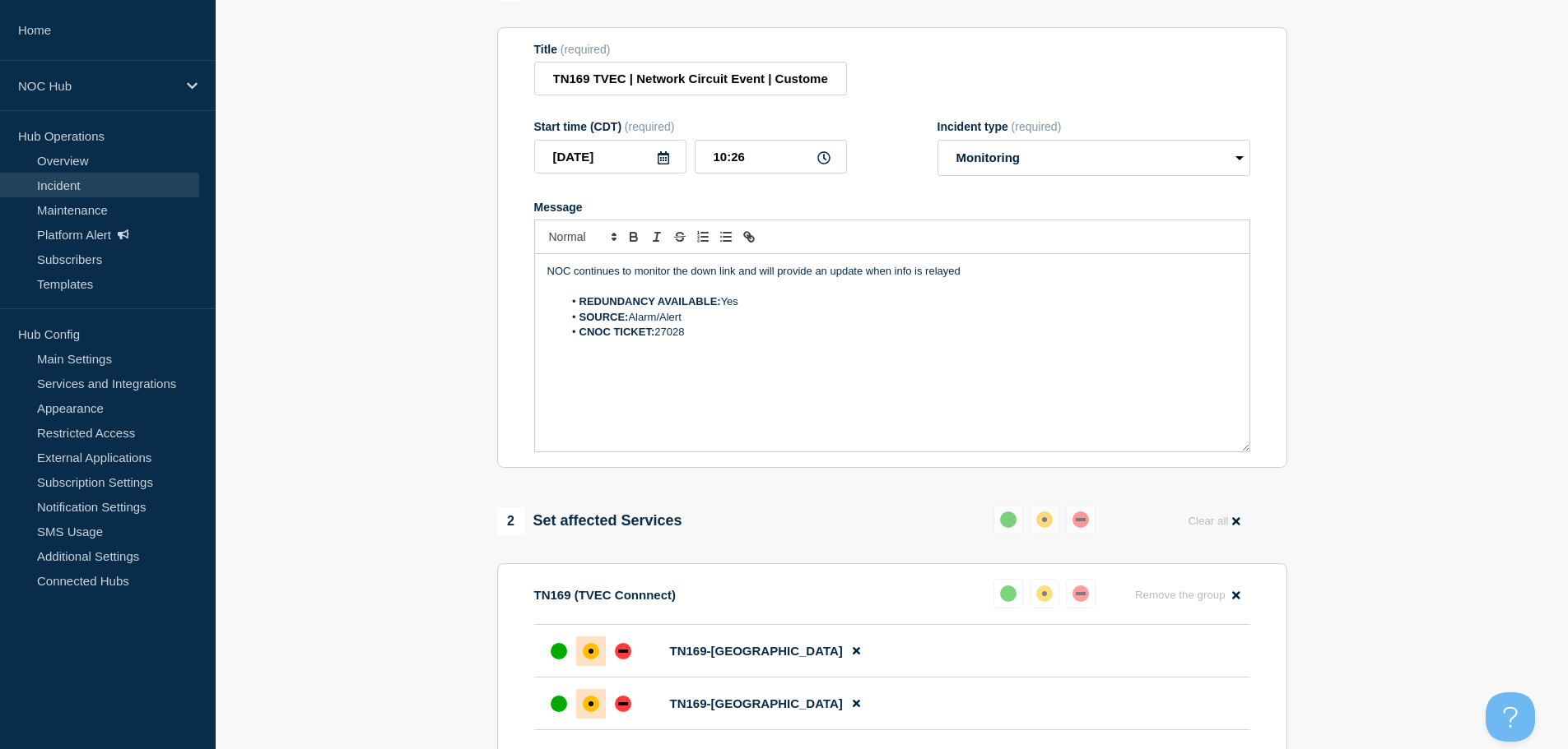
scroll to position [188, 0]
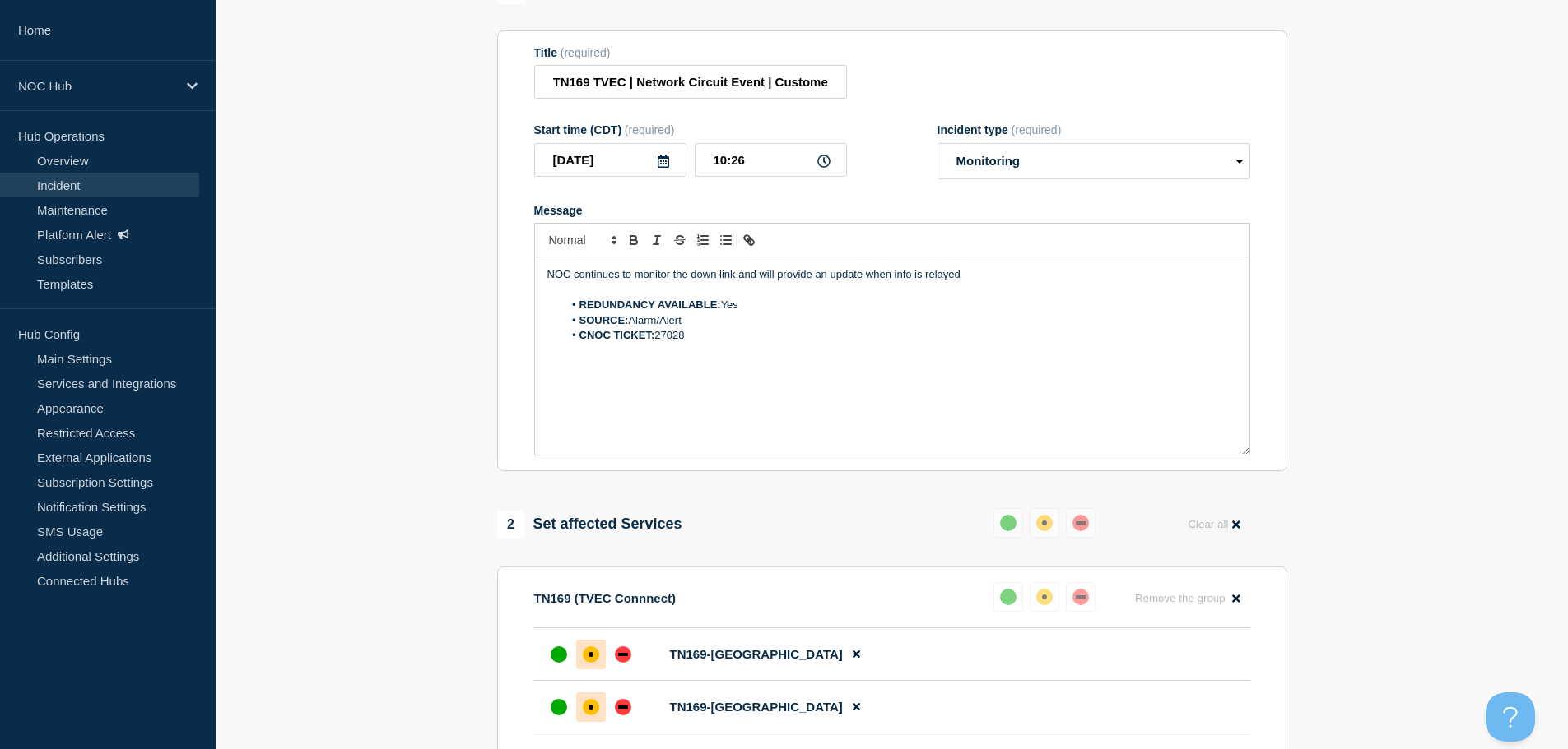
drag, startPoint x: 984, startPoint y: 204, endPoint x: 929, endPoint y: 227, distance: 59.6
click at [929, 227] on div "Message NOC continues to monitor the down link and will provide an update when …" at bounding box center [892, 330] width 716 height 252
click at [1029, 278] on p "NOC continues to monitor the down link and will provide an update when new info…" at bounding box center [891, 274] width 689 height 15
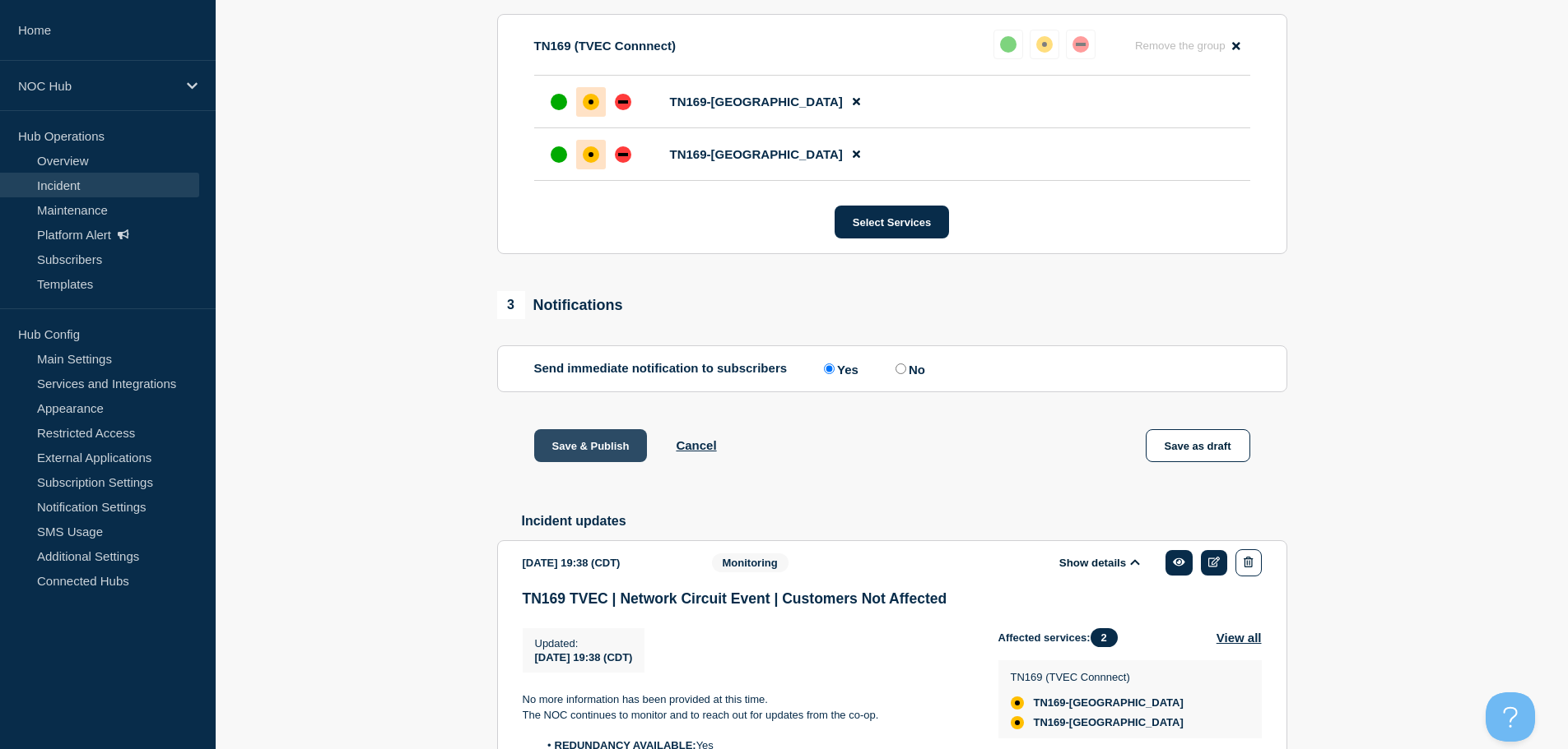
scroll to position [740, 0]
click at [585, 452] on button "Save & Publish" at bounding box center [591, 445] width 113 height 33
